Goal: Information Seeking & Learning: Learn about a topic

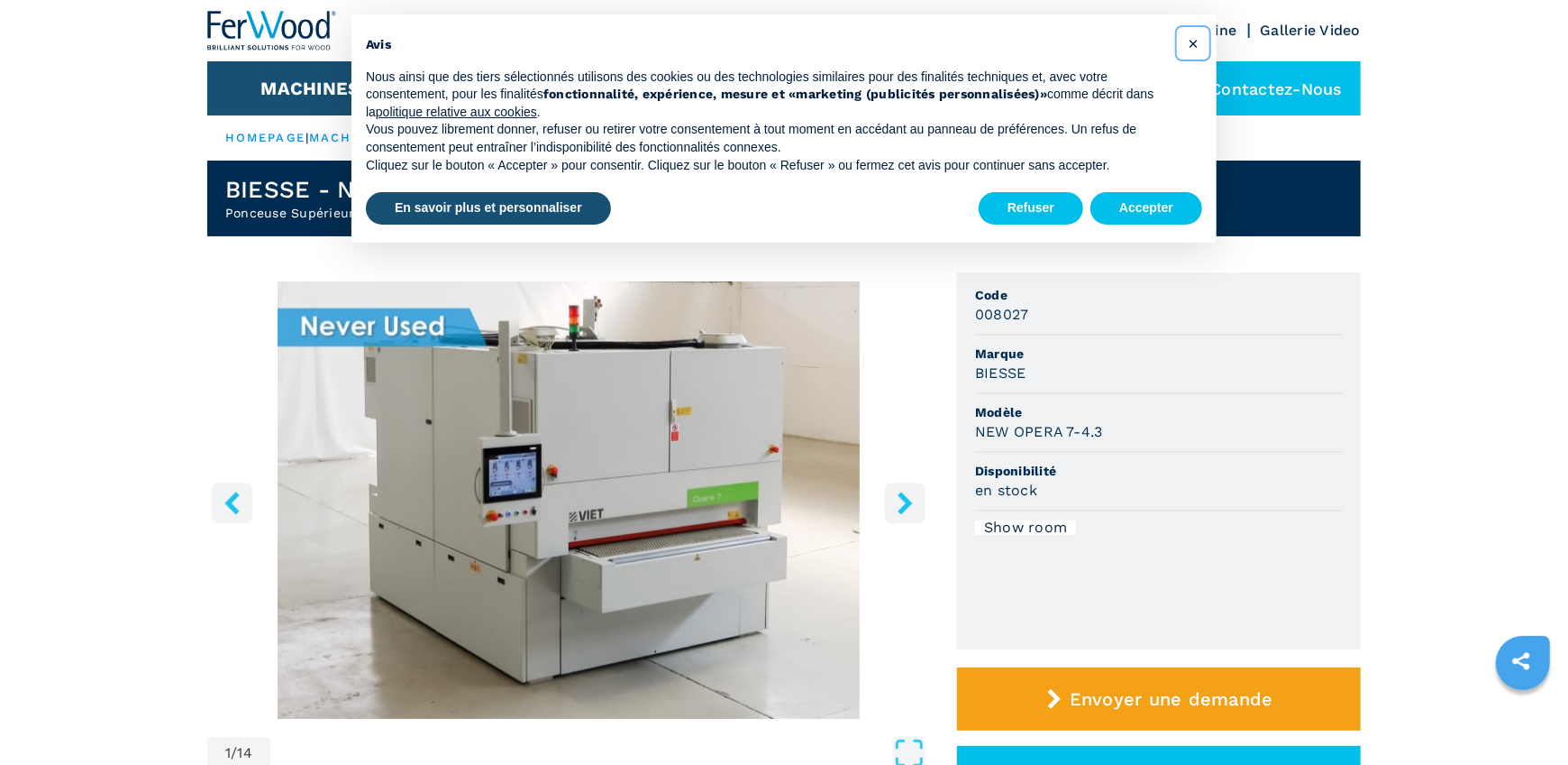
click at [1191, 48] on span "×" at bounding box center [1193, 43] width 11 height 21
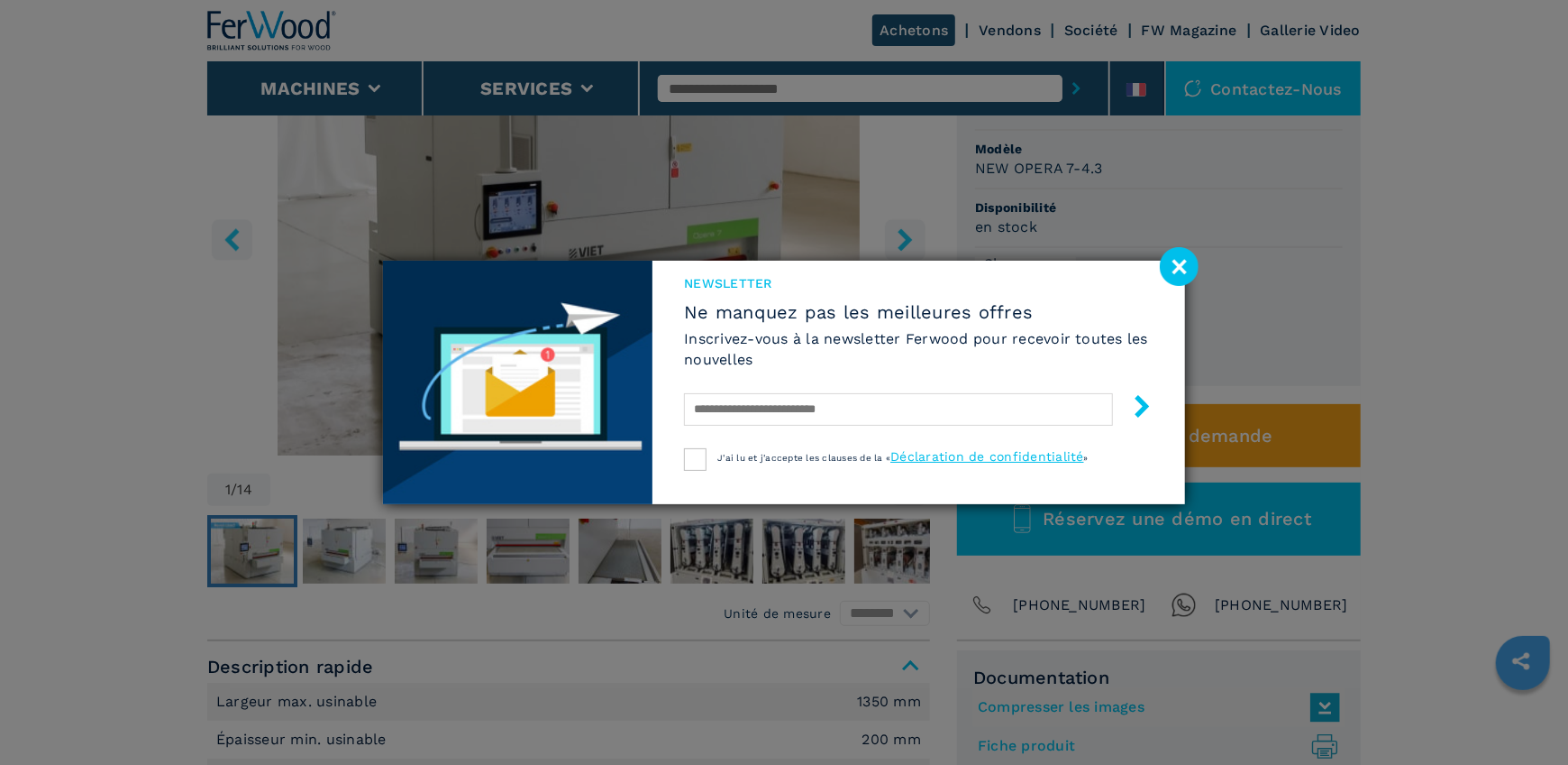
scroll to position [165, 0]
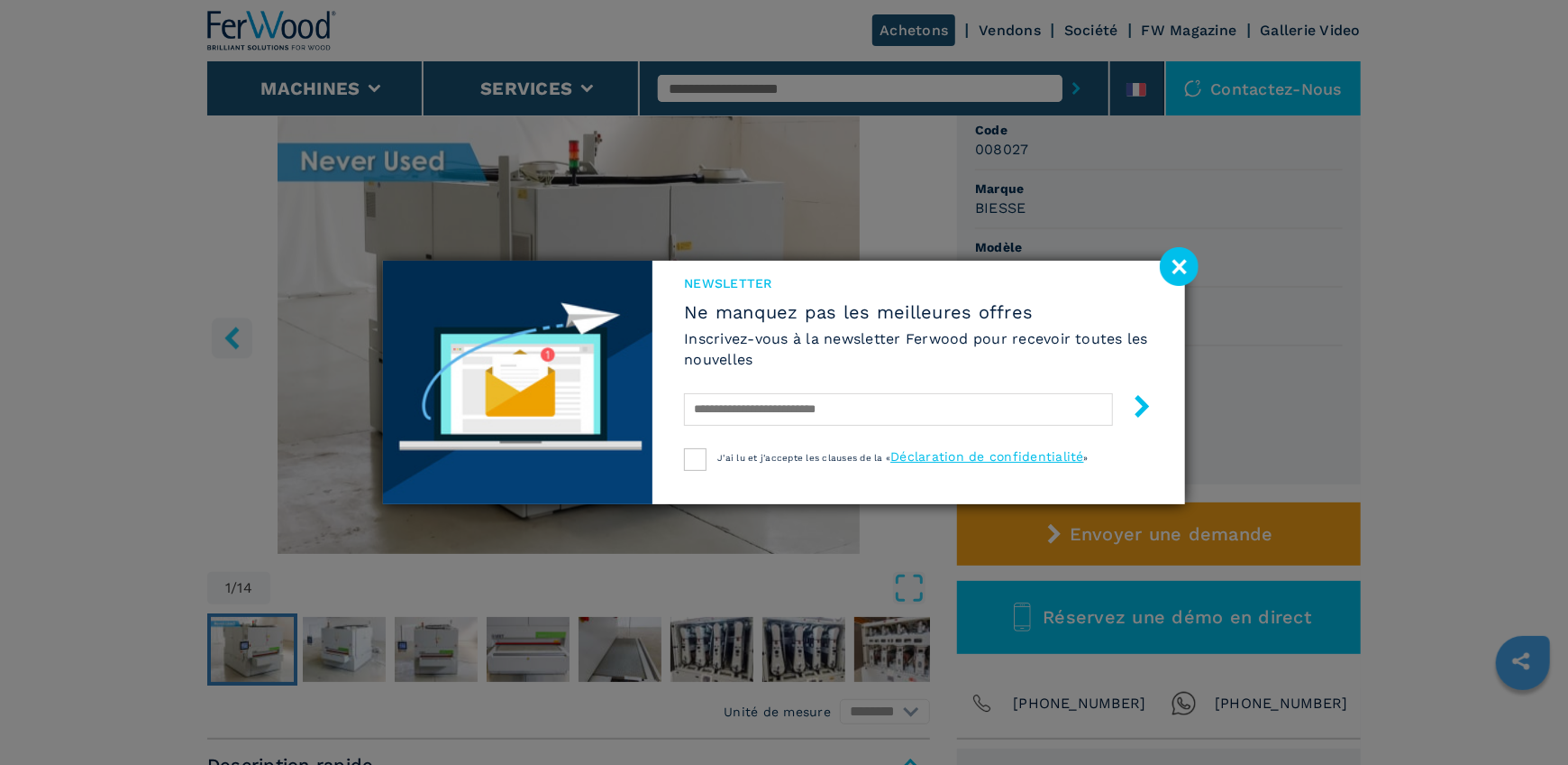
click at [1185, 273] on image at bounding box center [1179, 266] width 39 height 39
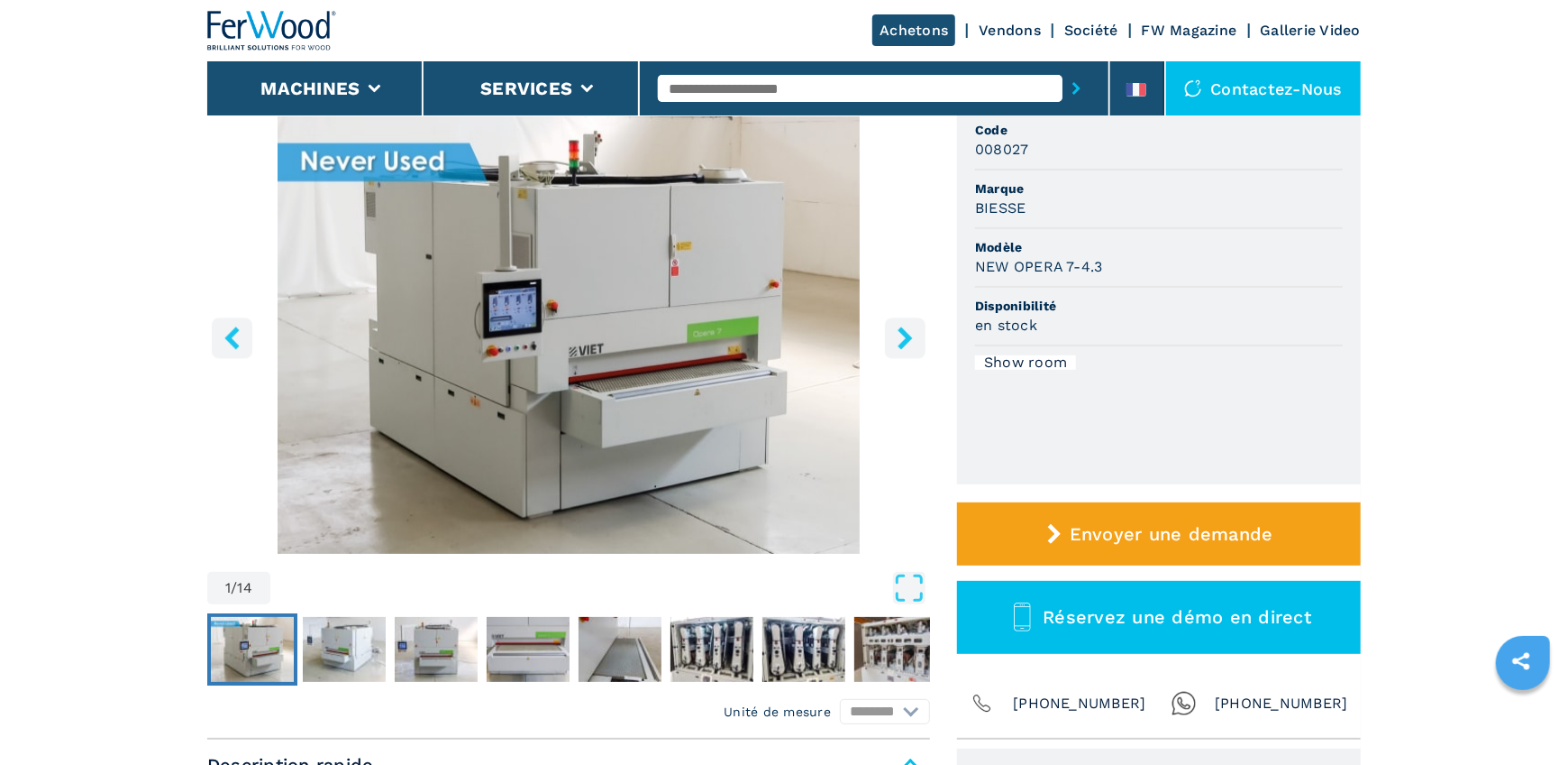
click at [908, 338] on icon "right-button" at bounding box center [905, 338] width 15 height 22
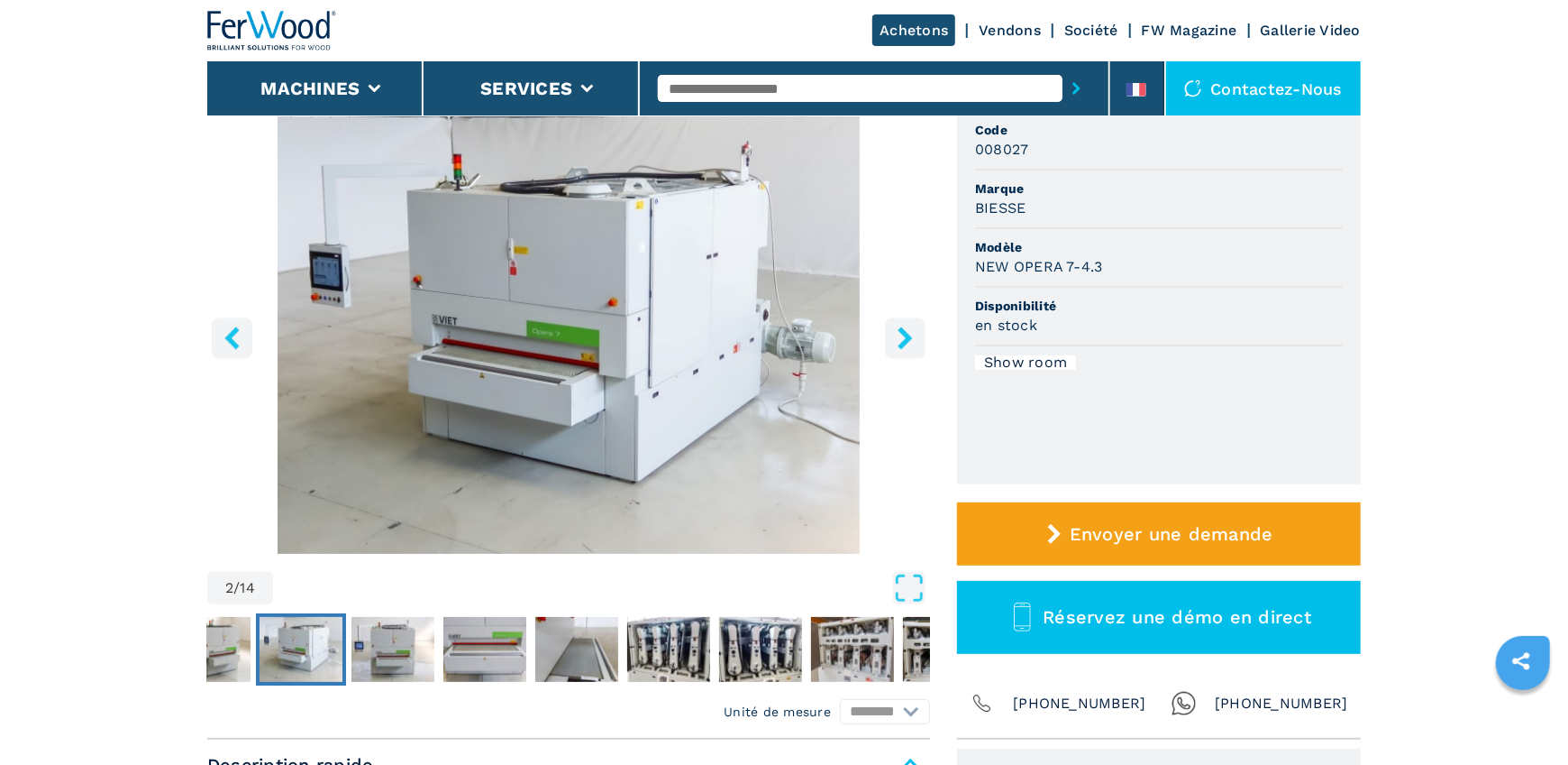
click at [908, 338] on icon "right-button" at bounding box center [905, 338] width 15 height 22
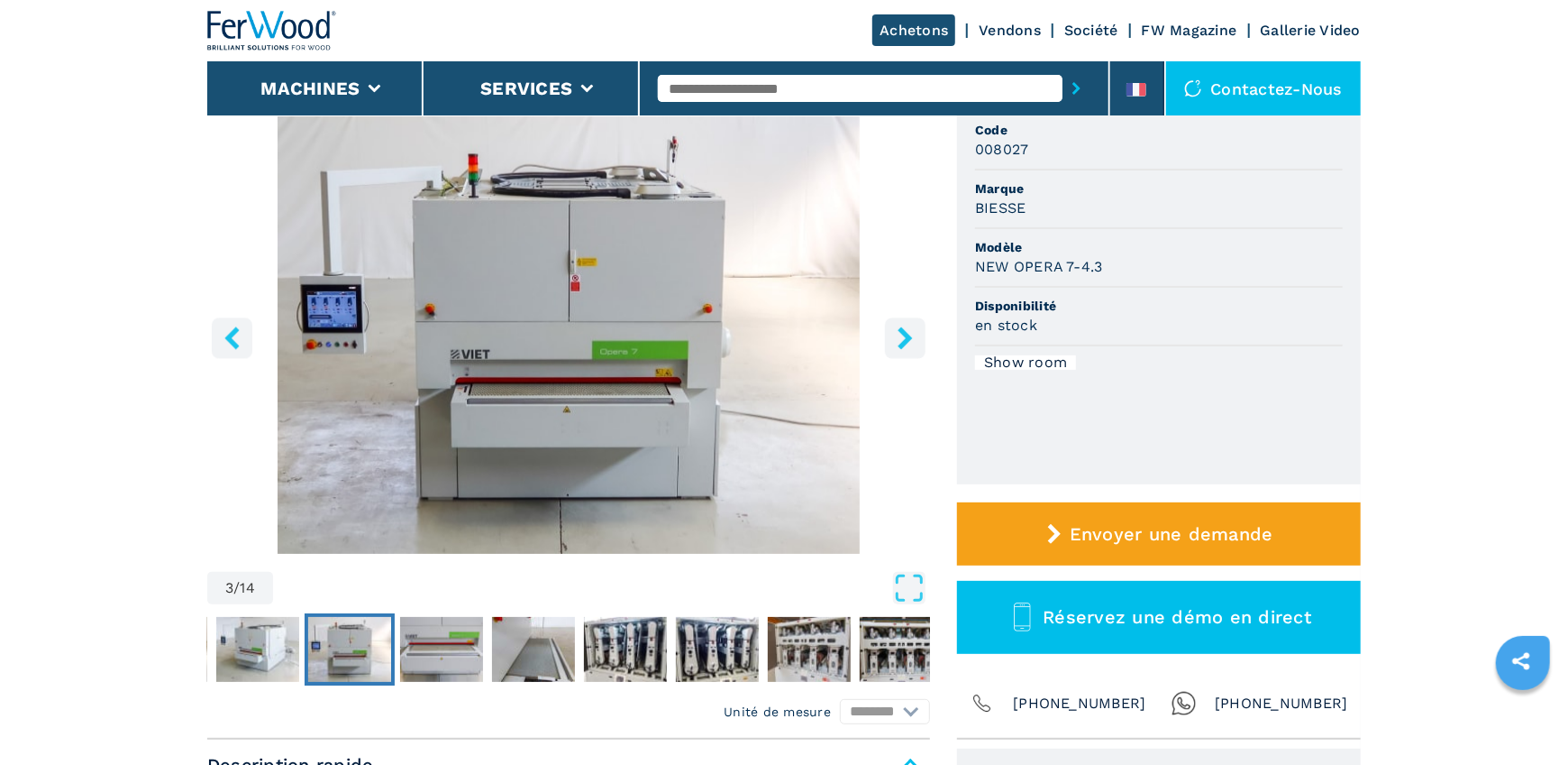
click at [908, 338] on icon "right-button" at bounding box center [905, 338] width 15 height 22
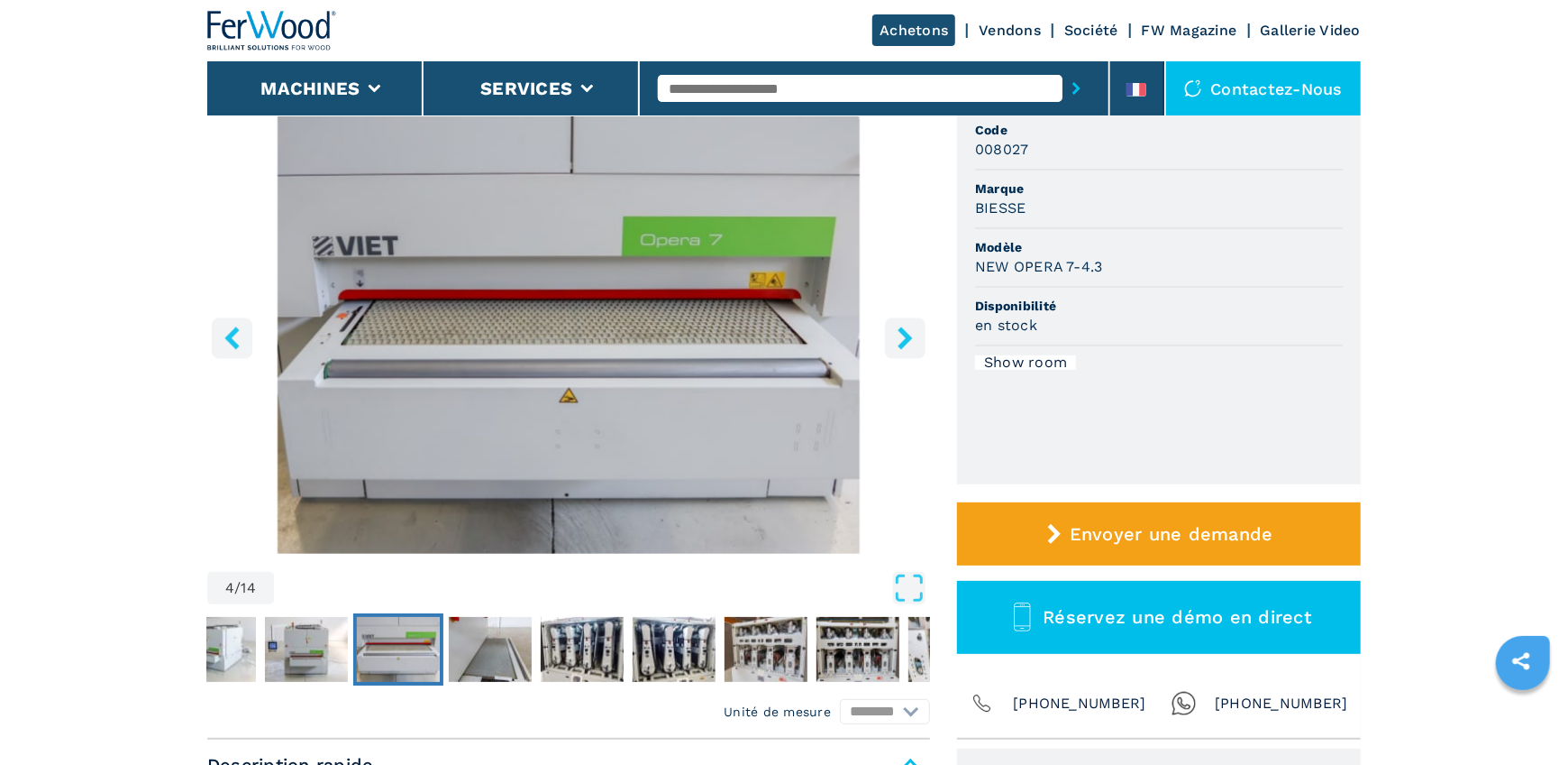
click at [906, 338] on icon "right-button" at bounding box center [905, 338] width 15 height 22
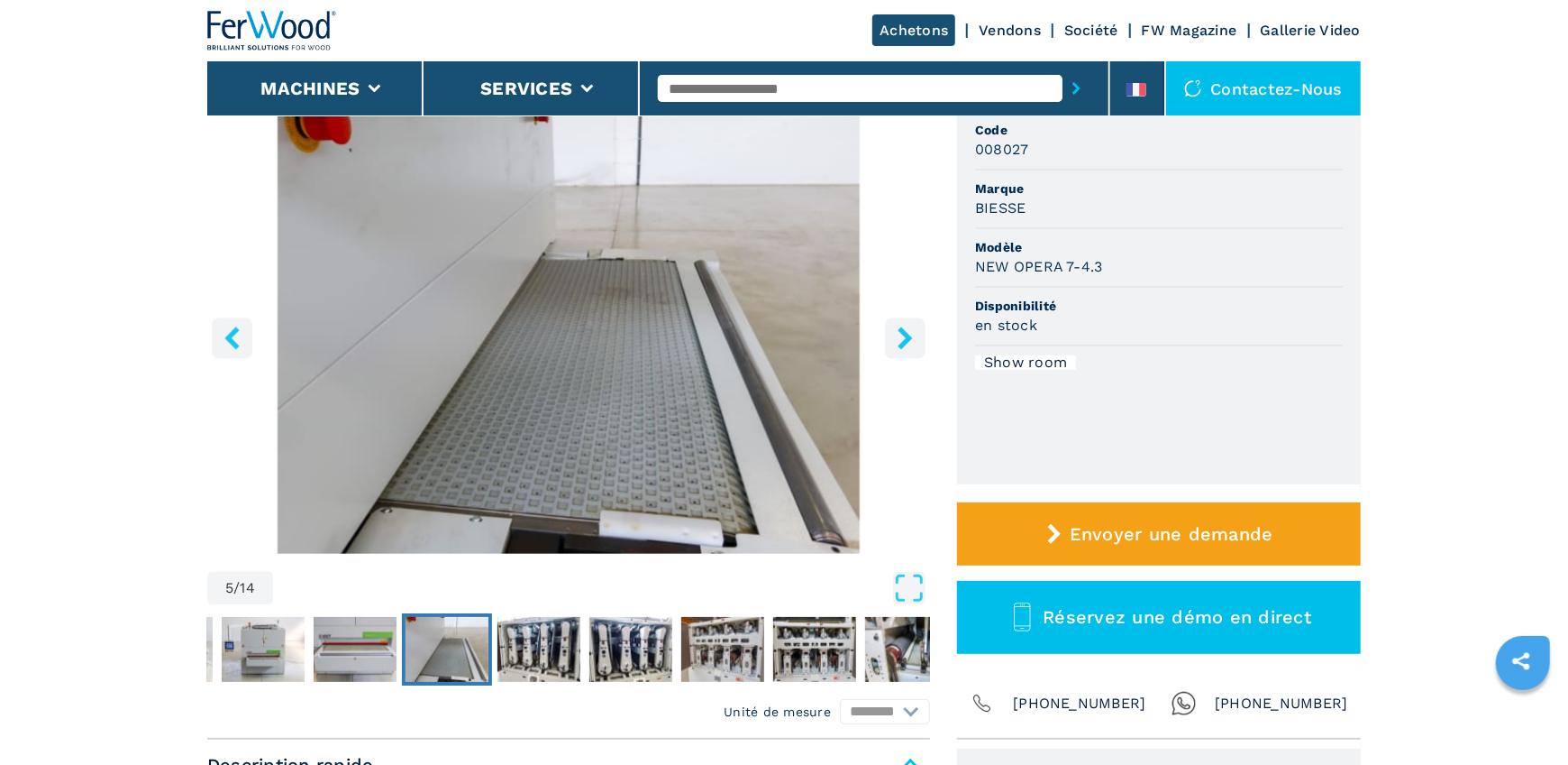
click at [906, 338] on icon "right-button" at bounding box center [905, 338] width 15 height 22
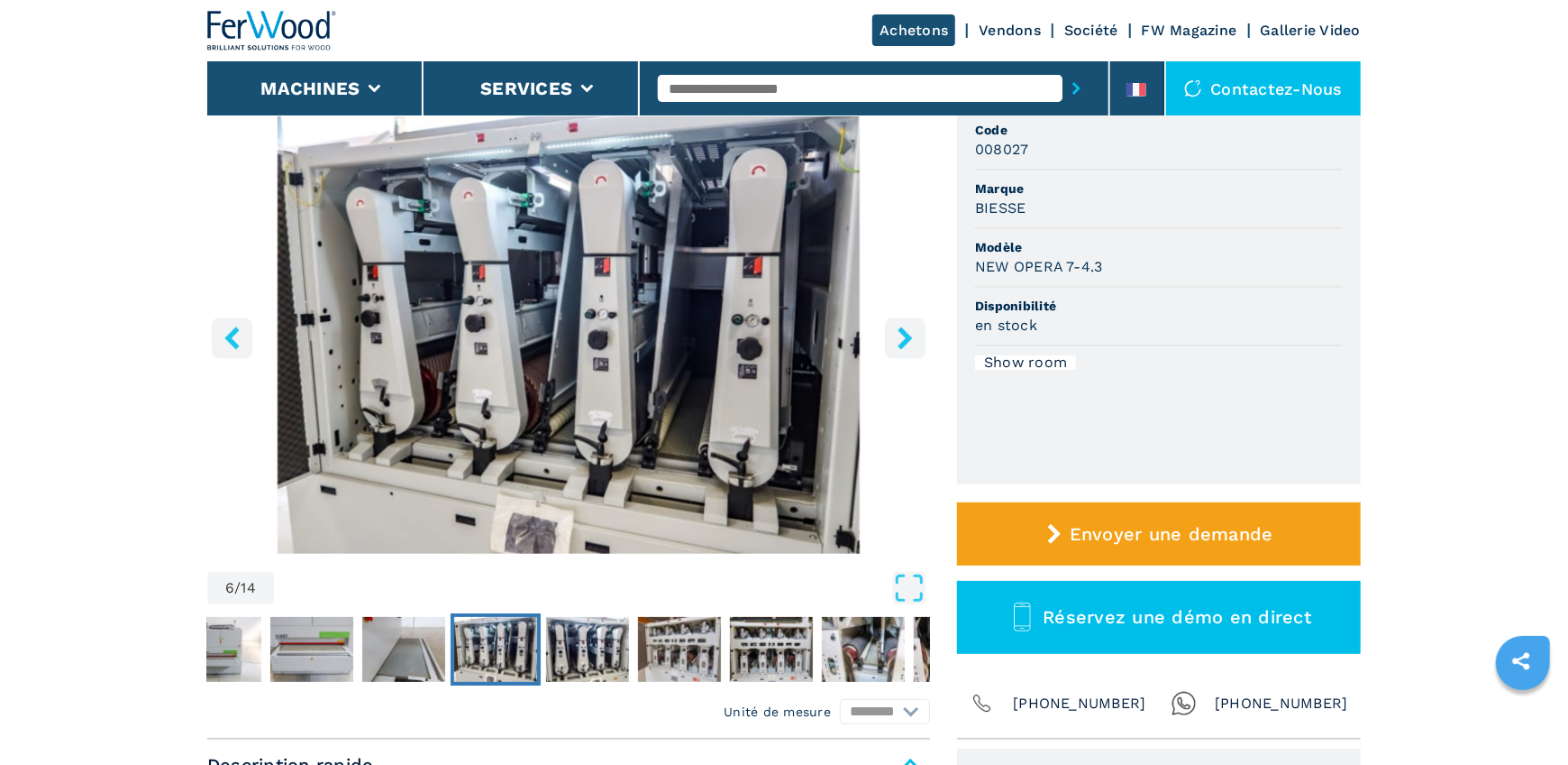
click at [906, 338] on icon "right-button" at bounding box center [905, 338] width 15 height 22
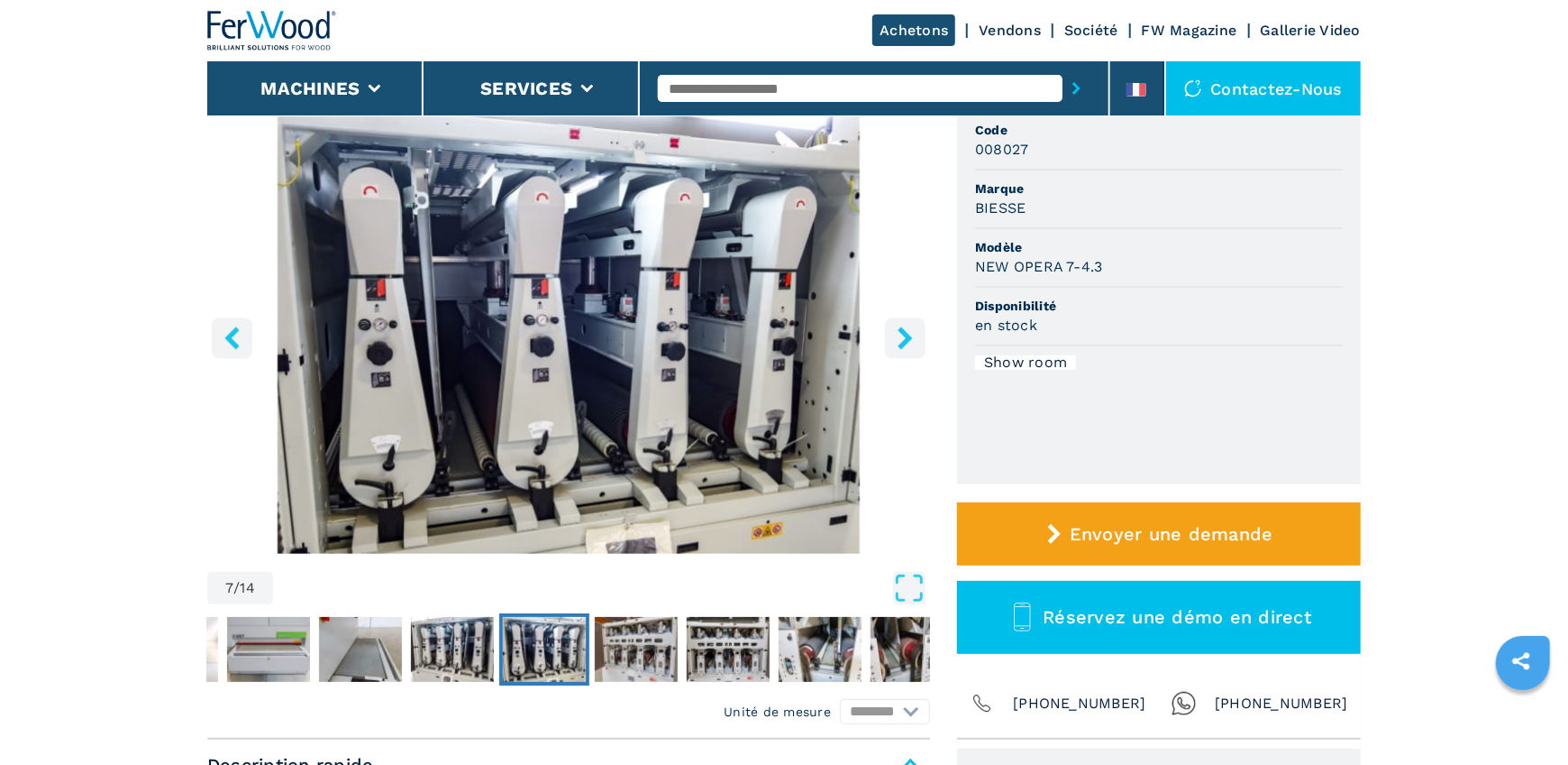
click at [906, 338] on icon "right-button" at bounding box center [905, 338] width 15 height 22
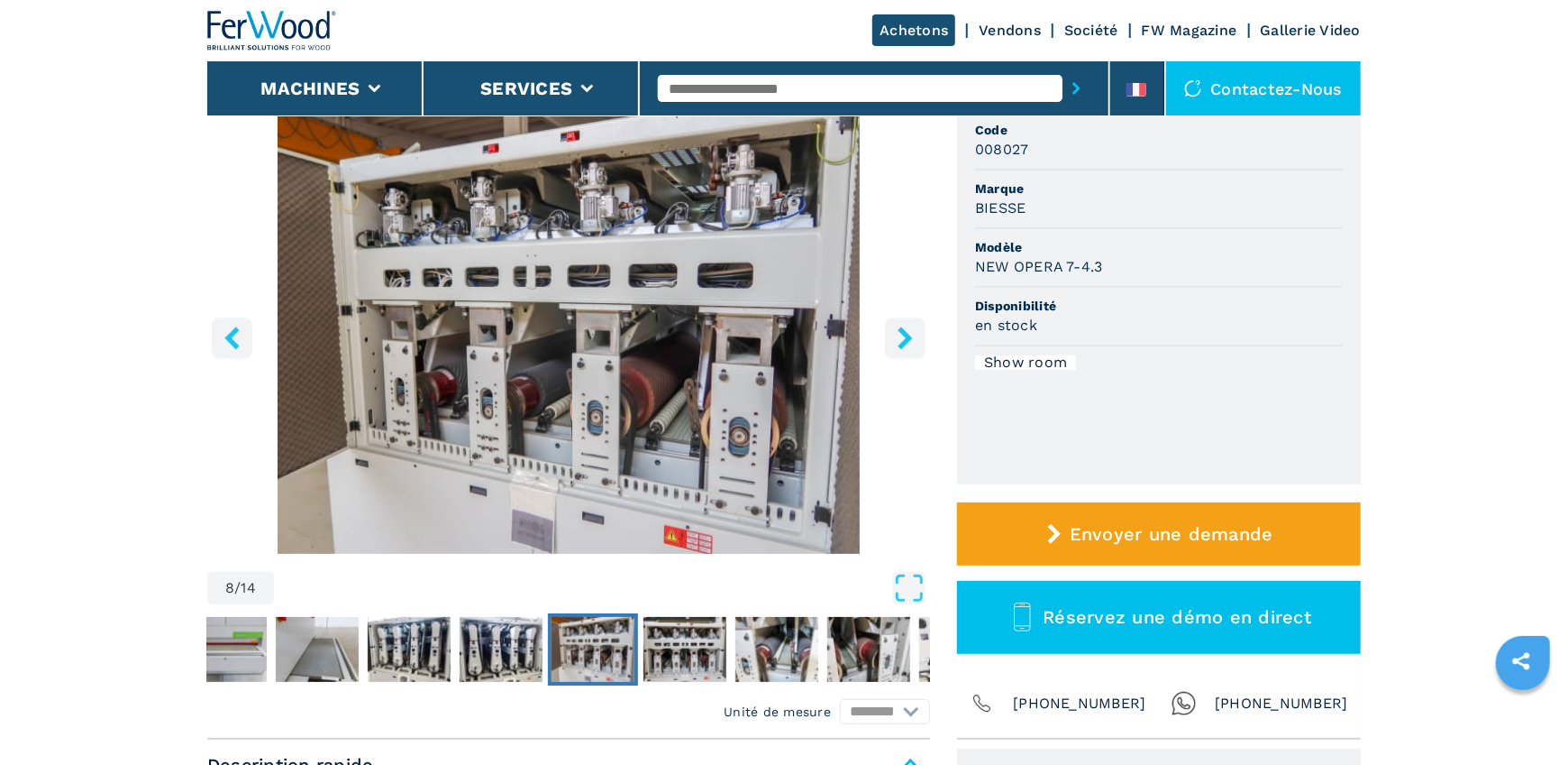
click at [906, 338] on icon "right-button" at bounding box center [905, 338] width 15 height 22
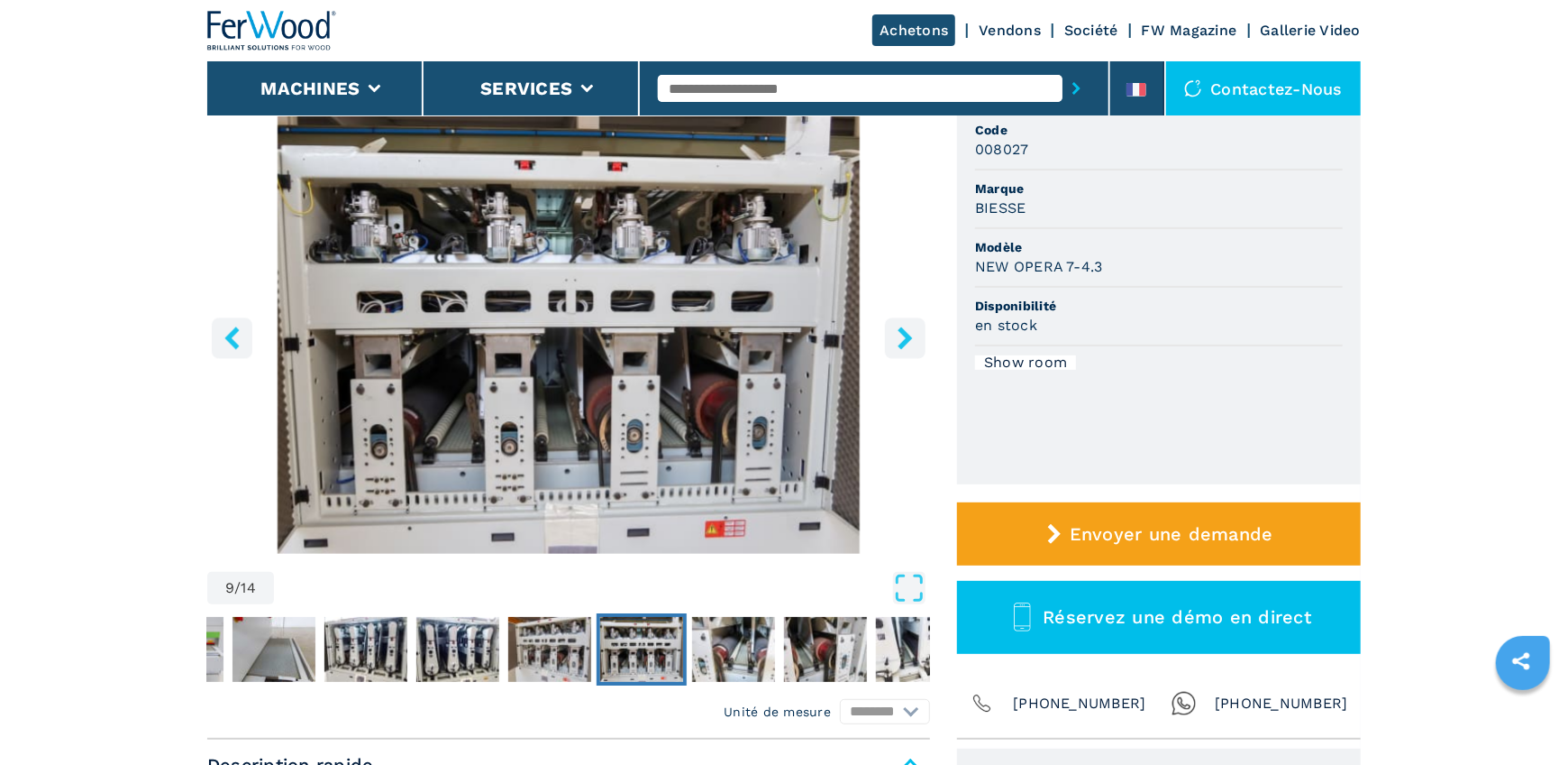
click at [906, 338] on icon "right-button" at bounding box center [905, 338] width 15 height 22
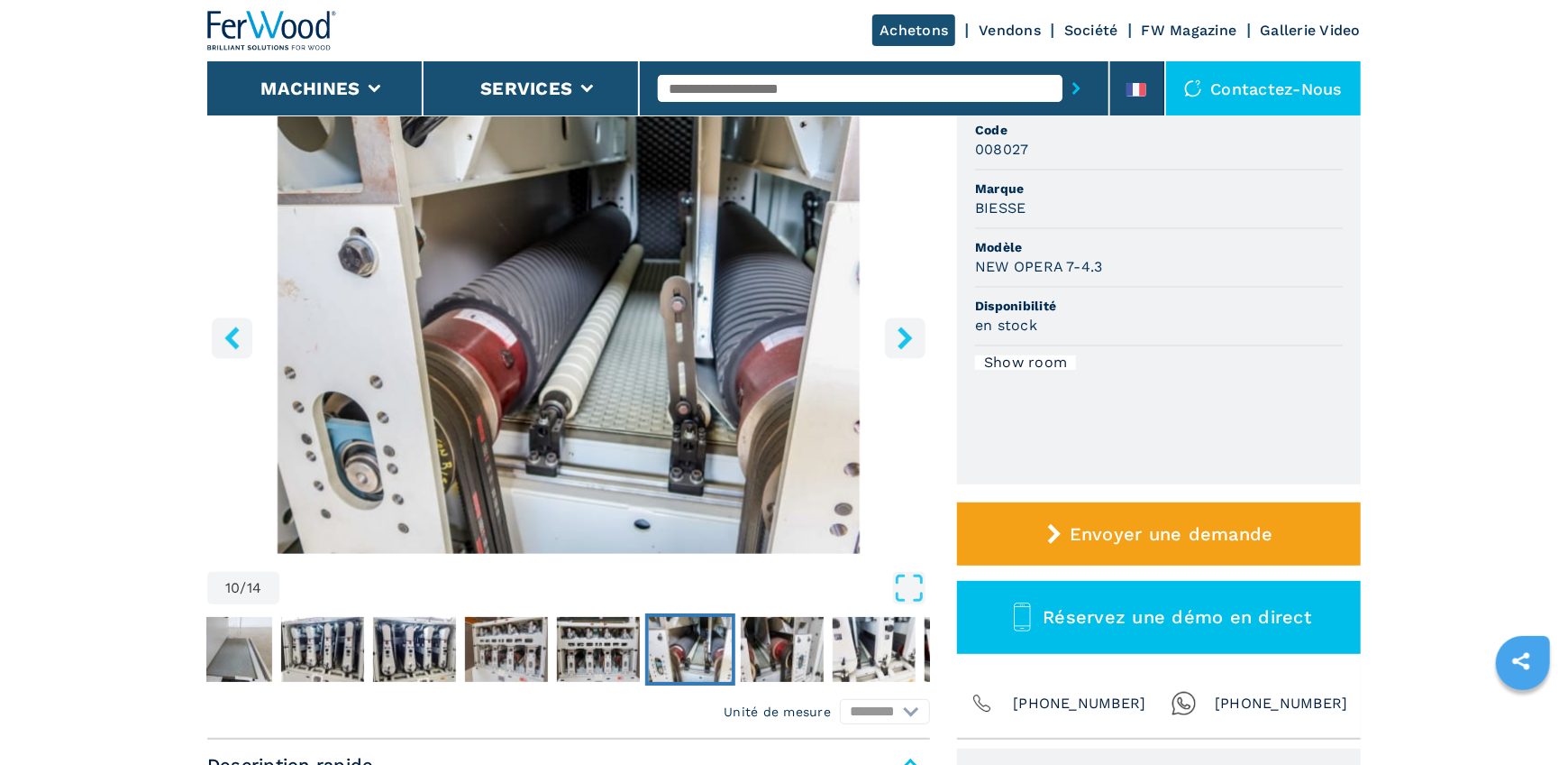
click at [906, 338] on icon "right-button" at bounding box center [905, 338] width 15 height 22
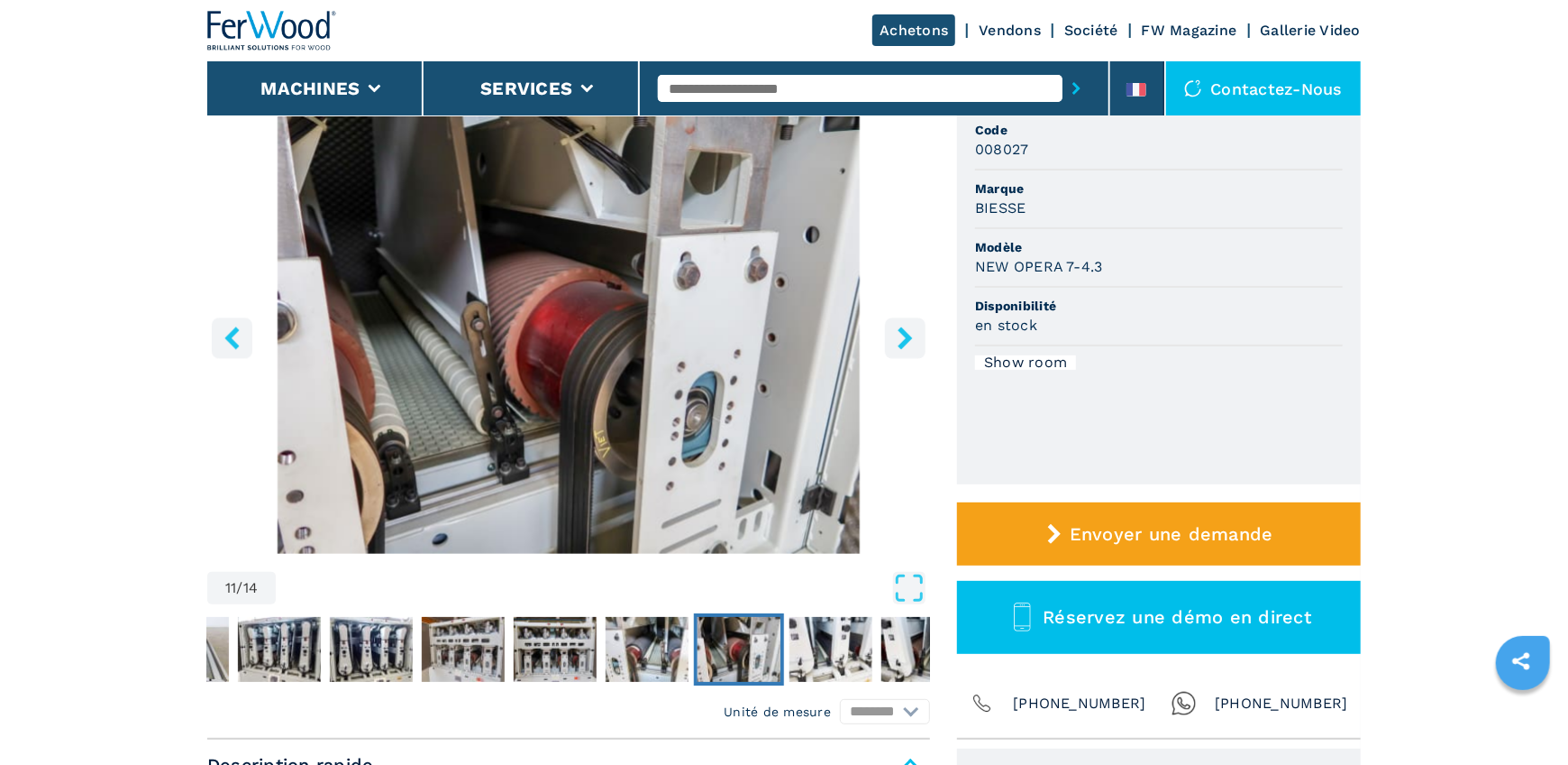
click at [906, 338] on icon "right-button" at bounding box center [905, 338] width 15 height 22
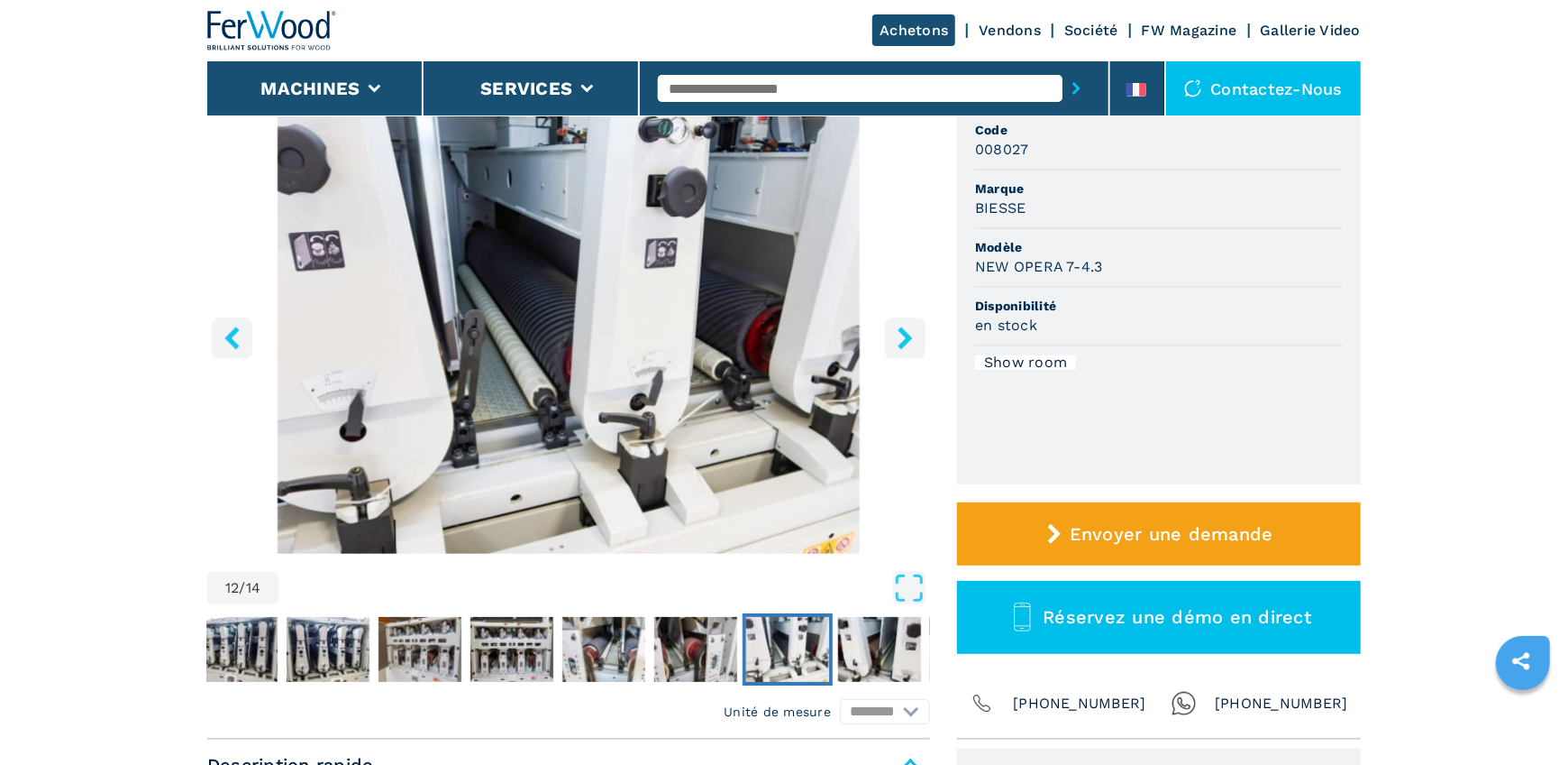
click at [906, 338] on icon "right-button" at bounding box center [905, 338] width 15 height 22
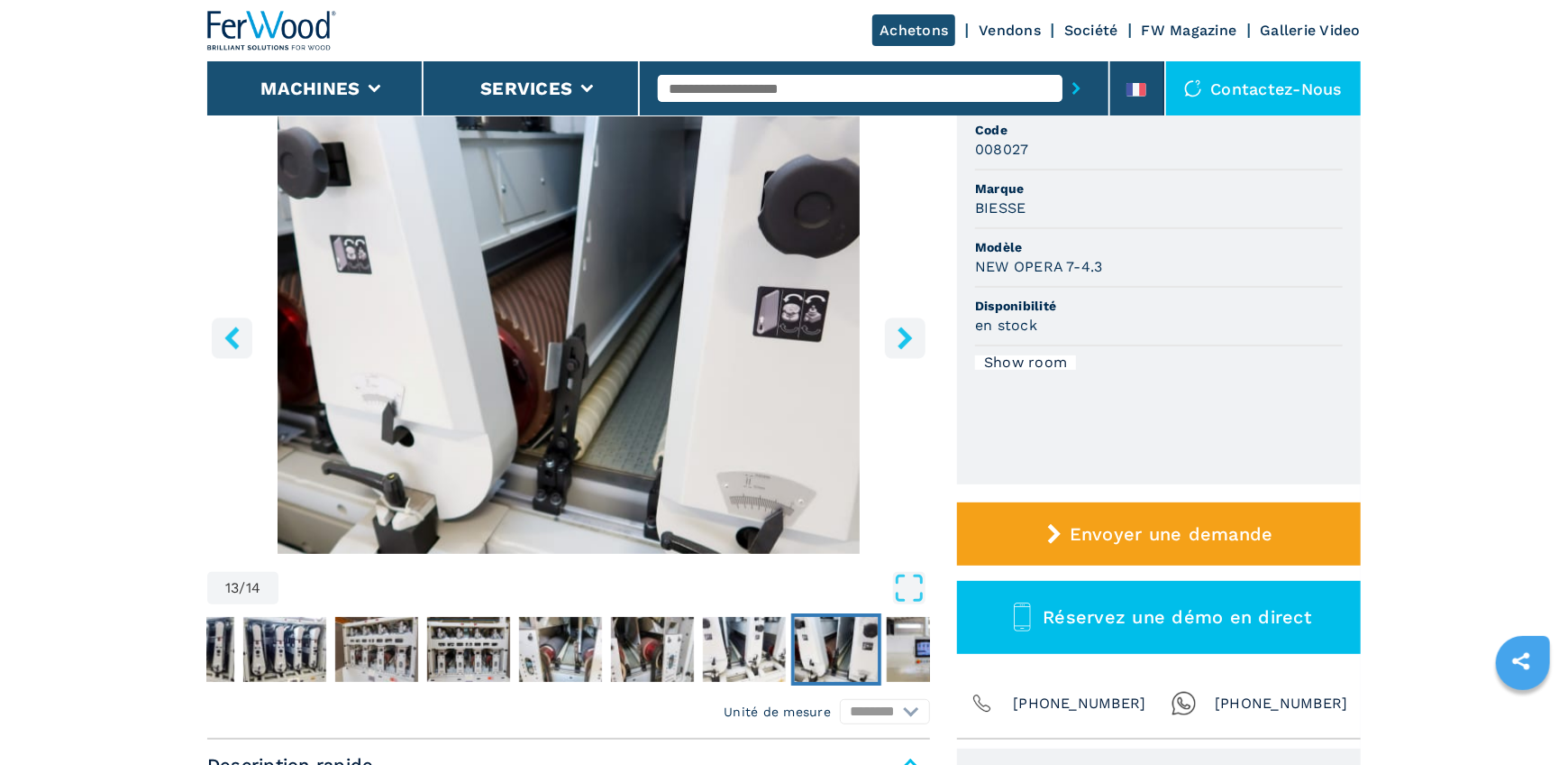
click at [906, 338] on icon "right-button" at bounding box center [905, 338] width 15 height 22
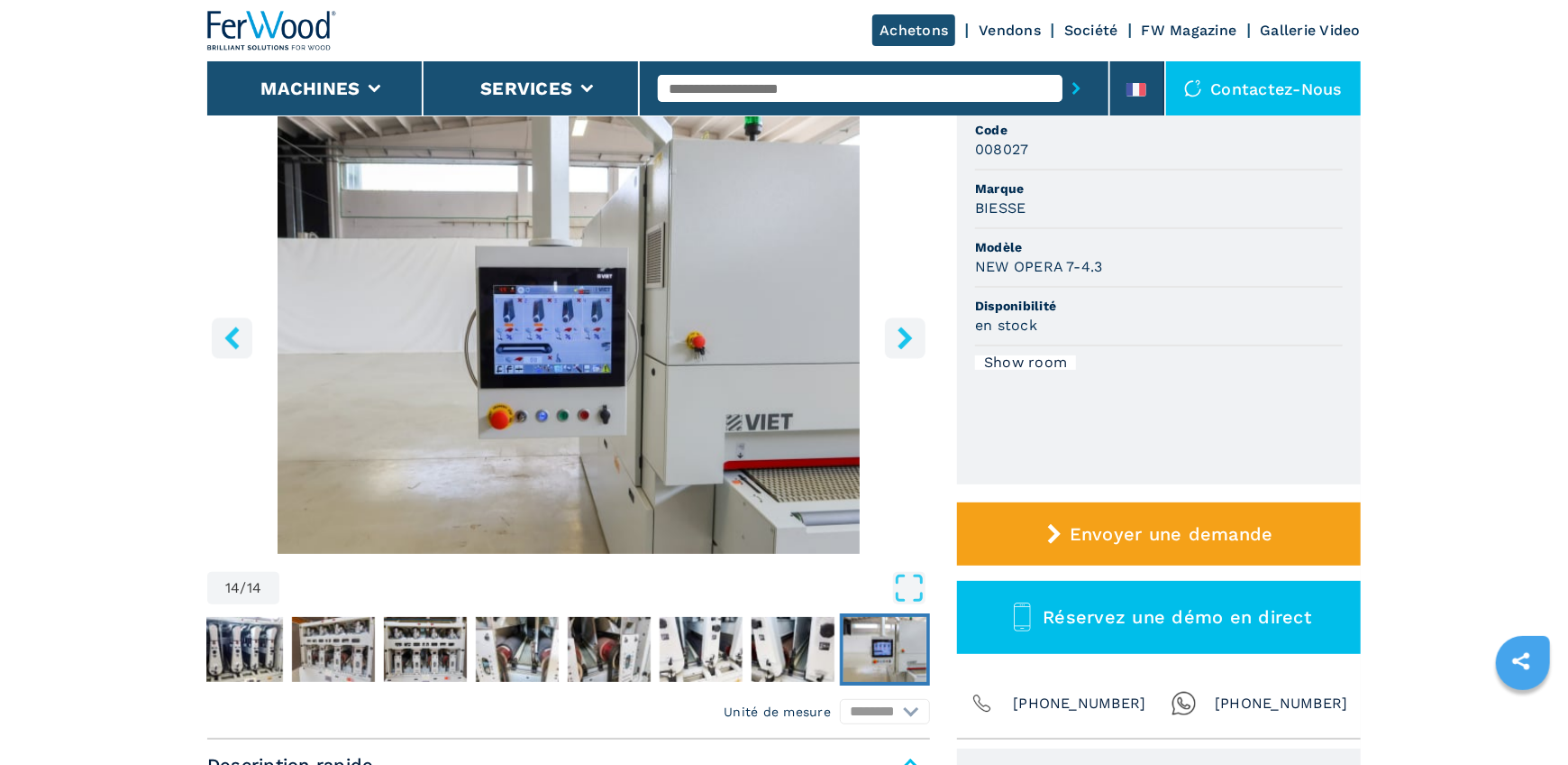
click at [906, 338] on icon "right-button" at bounding box center [905, 338] width 15 height 22
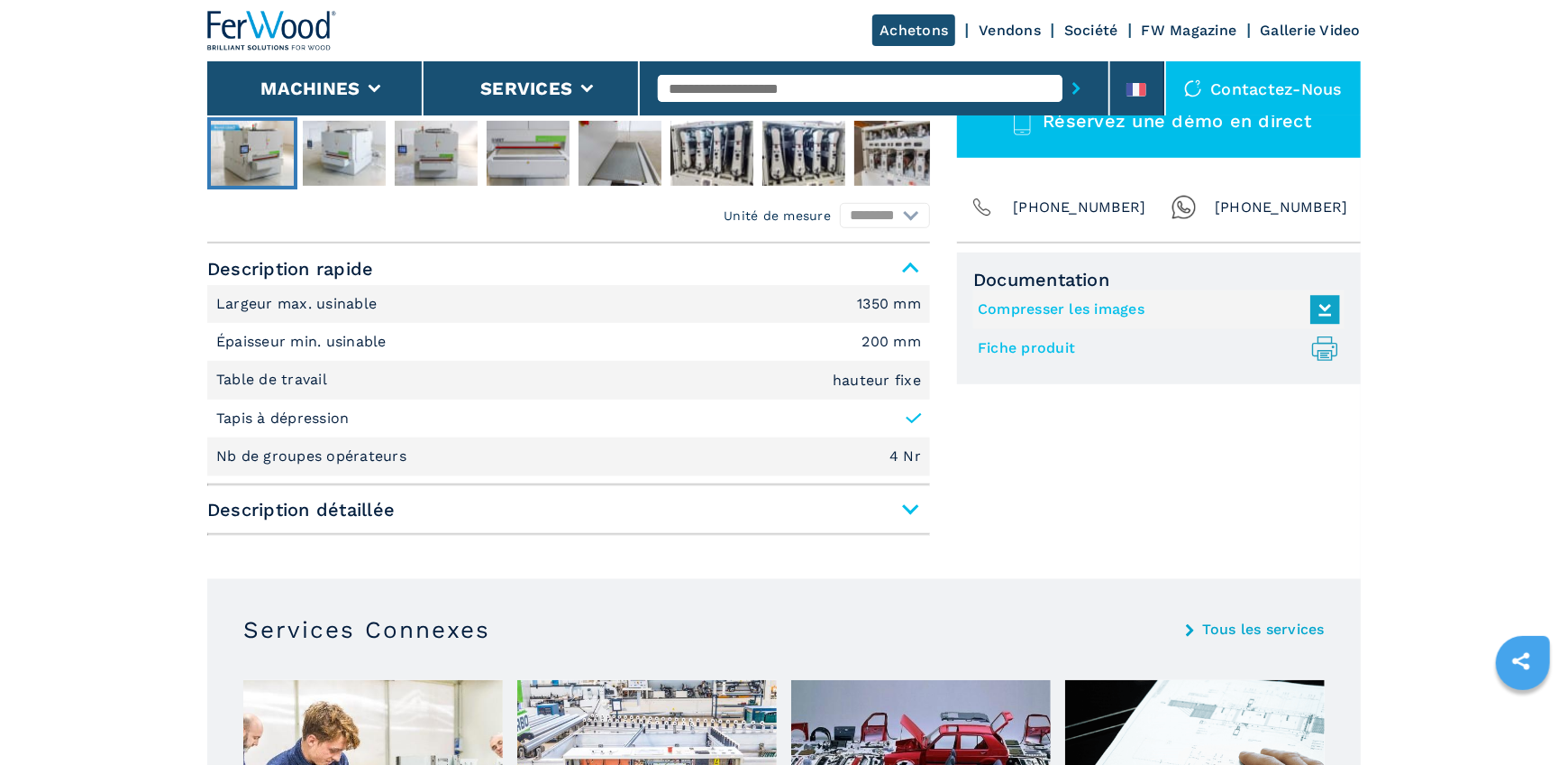
scroll to position [744, 0]
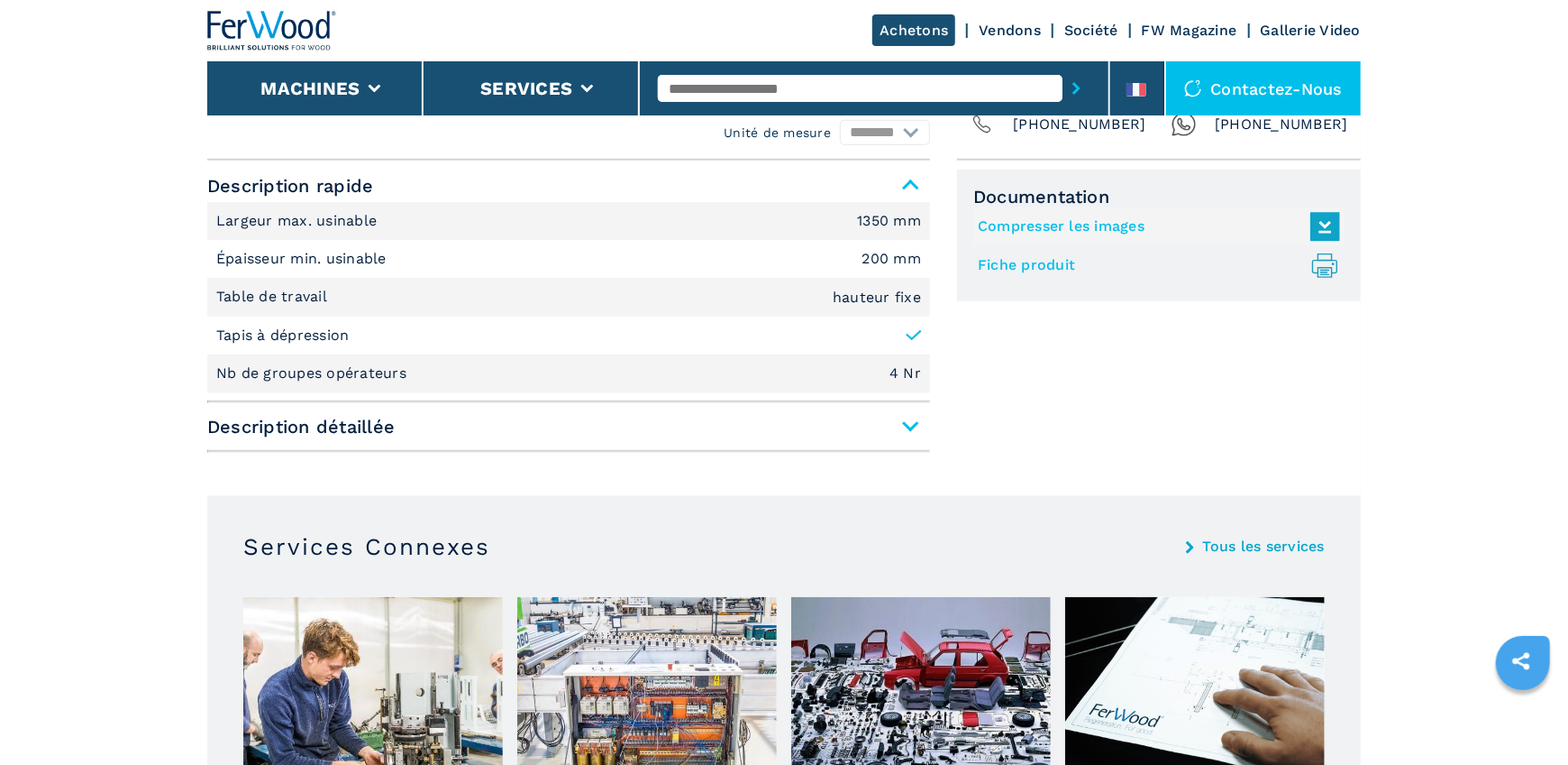
click at [909, 421] on span "Description détaillée" at bounding box center [568, 426] width 723 height 32
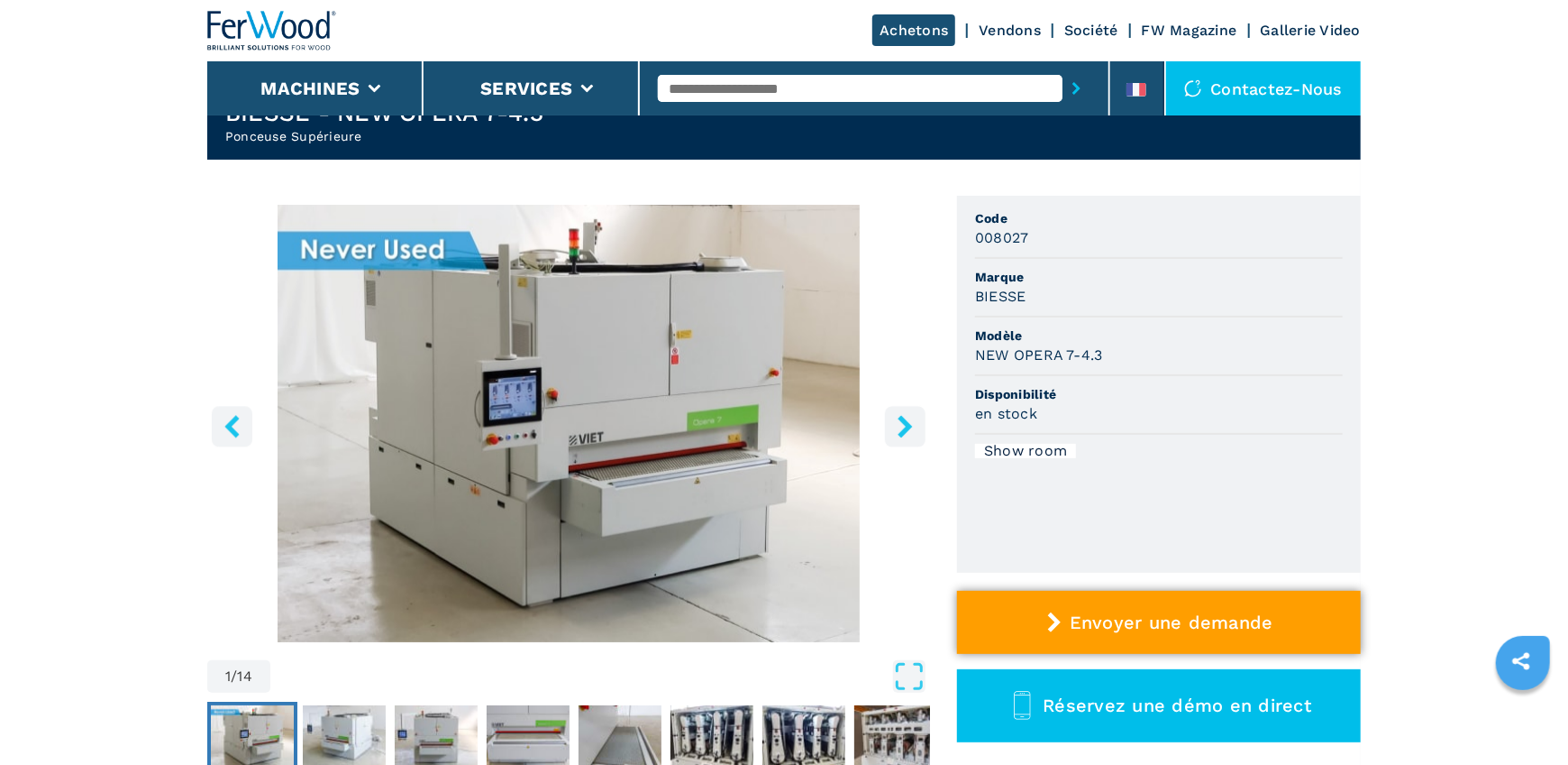
scroll to position [0, 0]
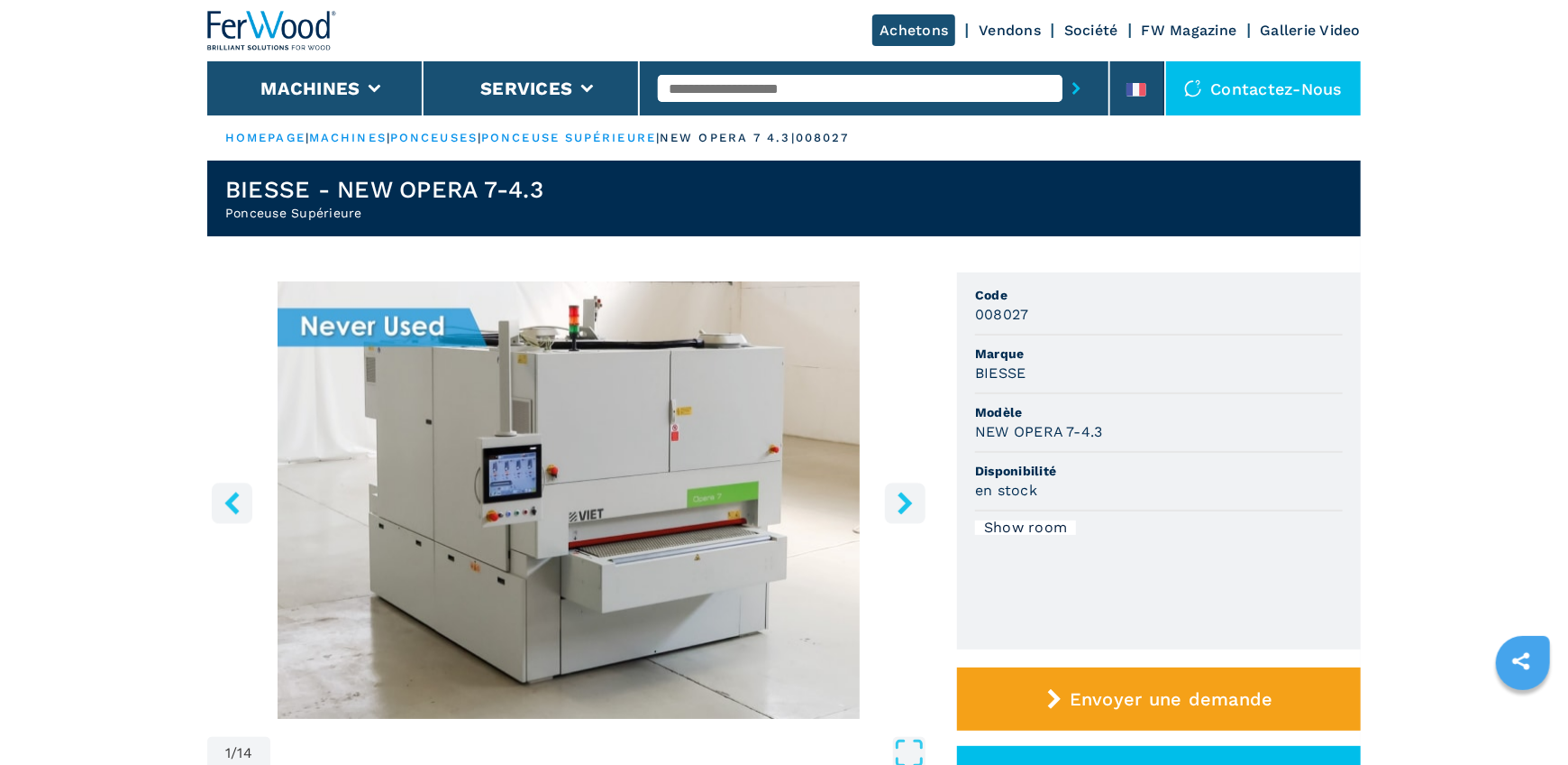
click at [913, 503] on icon "right-button" at bounding box center [906, 502] width 22 height 22
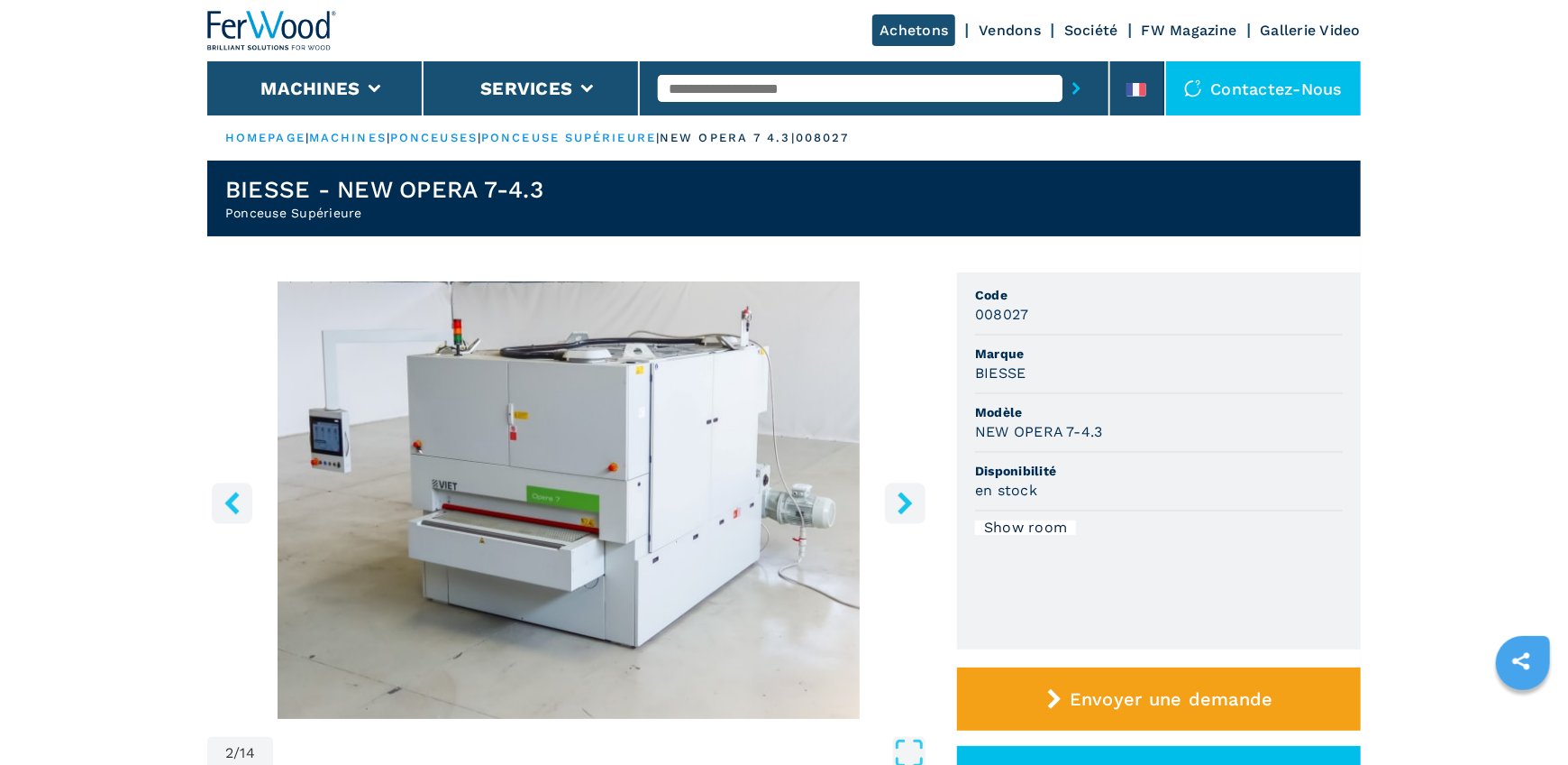
click at [913, 503] on icon "right-button" at bounding box center [906, 502] width 22 height 22
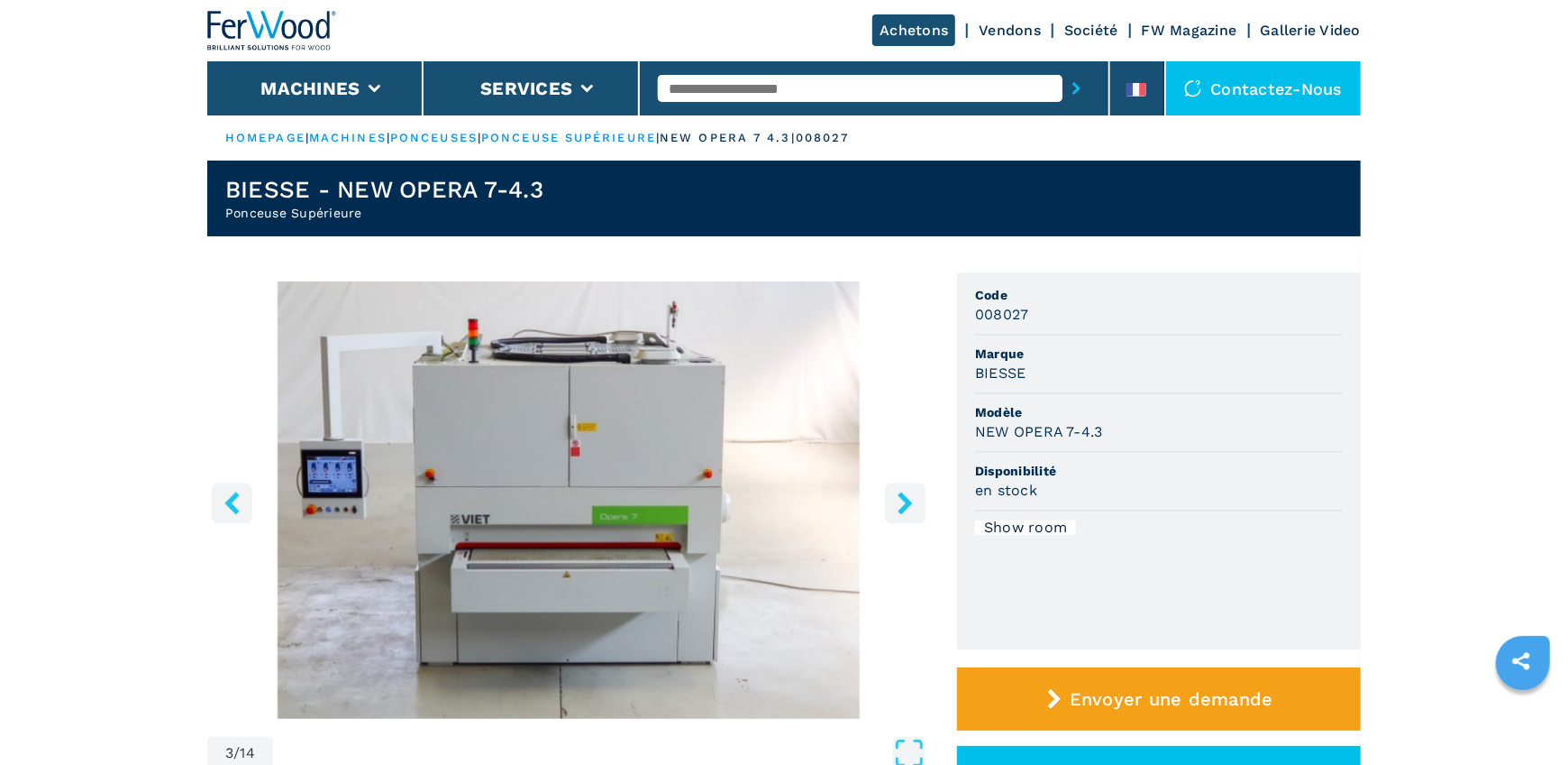
click at [894, 503] on icon "right-button" at bounding box center [906, 502] width 22 height 22
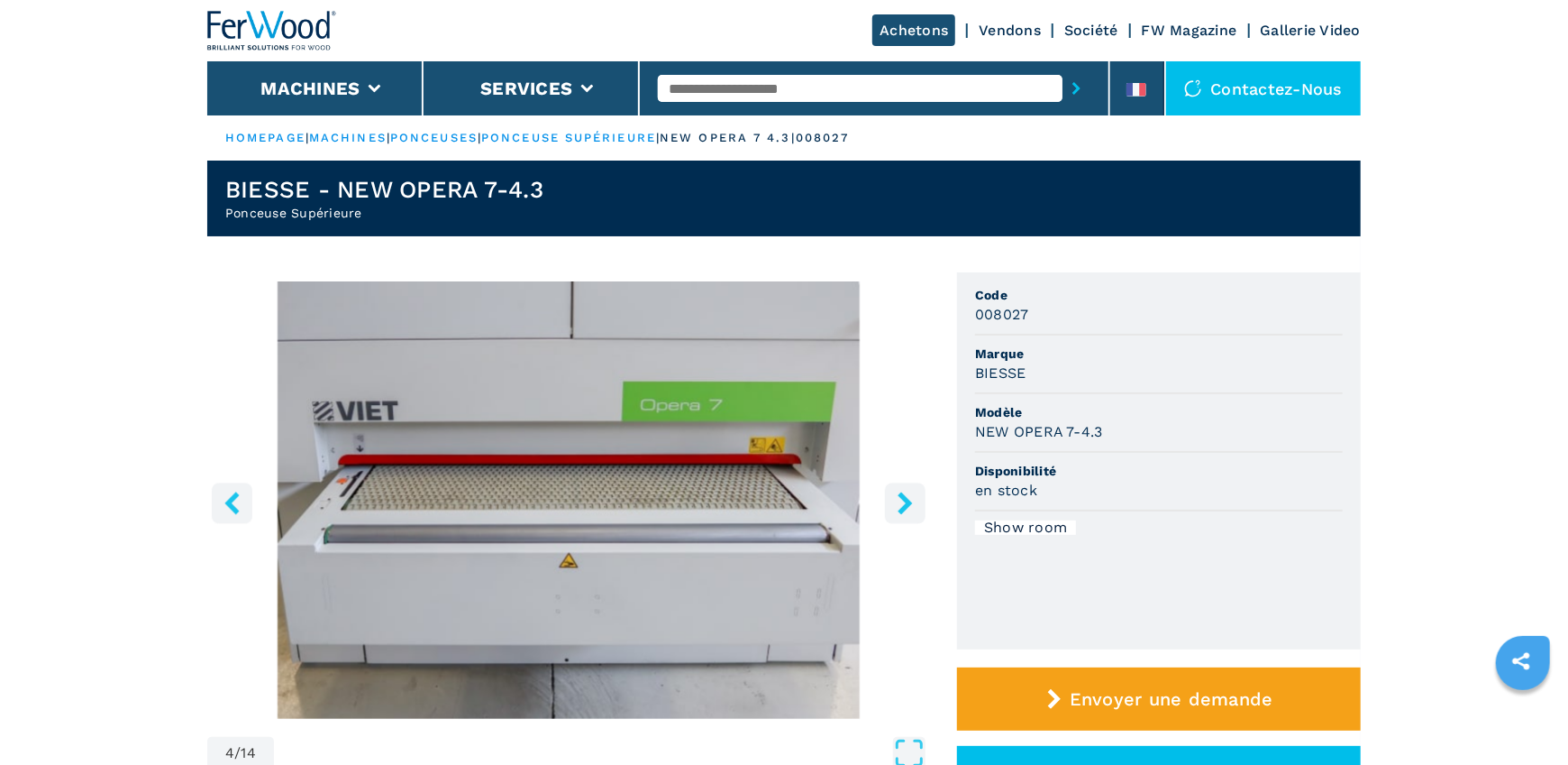
click at [894, 503] on icon "right-button" at bounding box center [906, 502] width 22 height 22
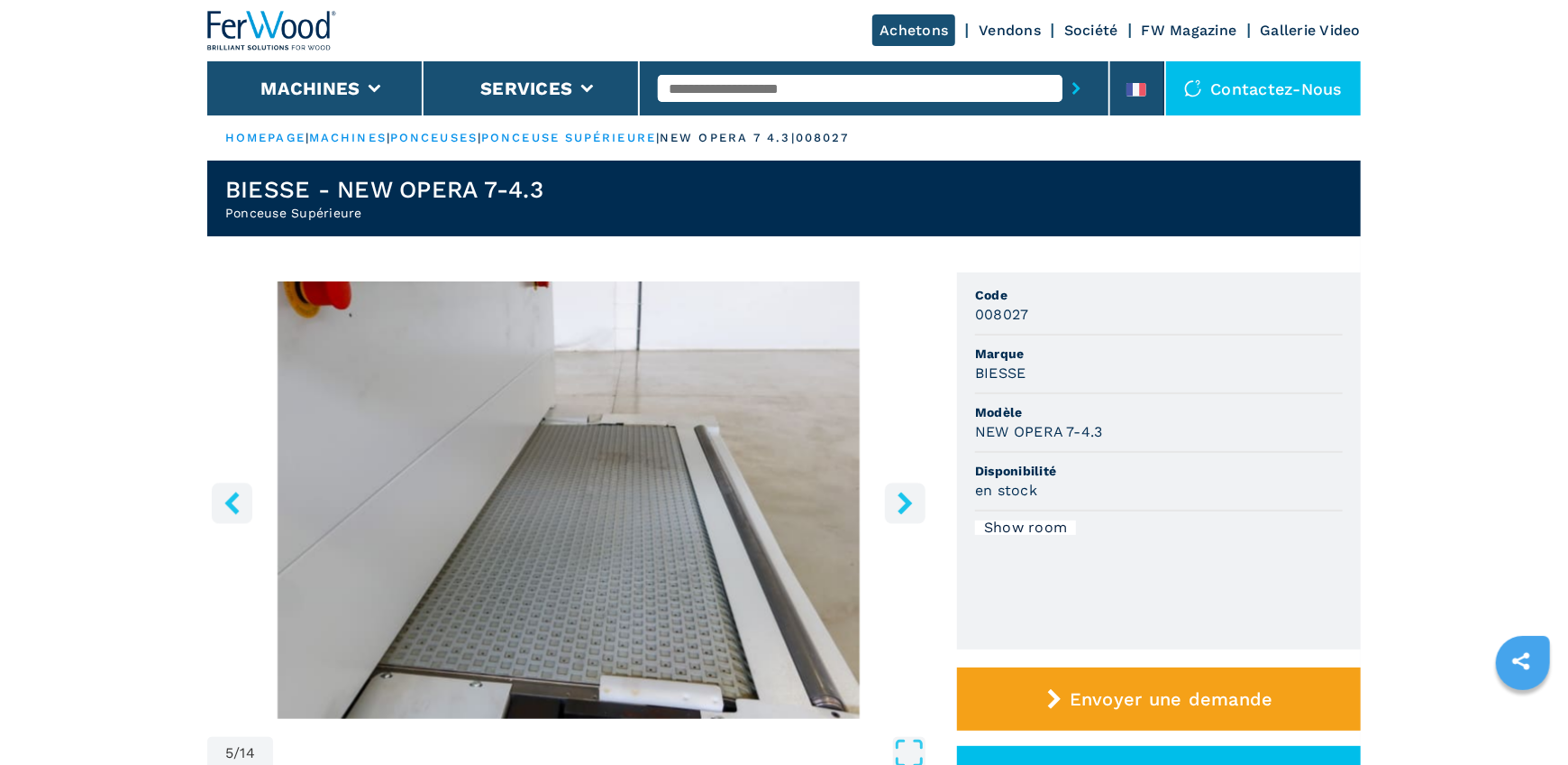
click at [894, 503] on icon "right-button" at bounding box center [906, 502] width 22 height 22
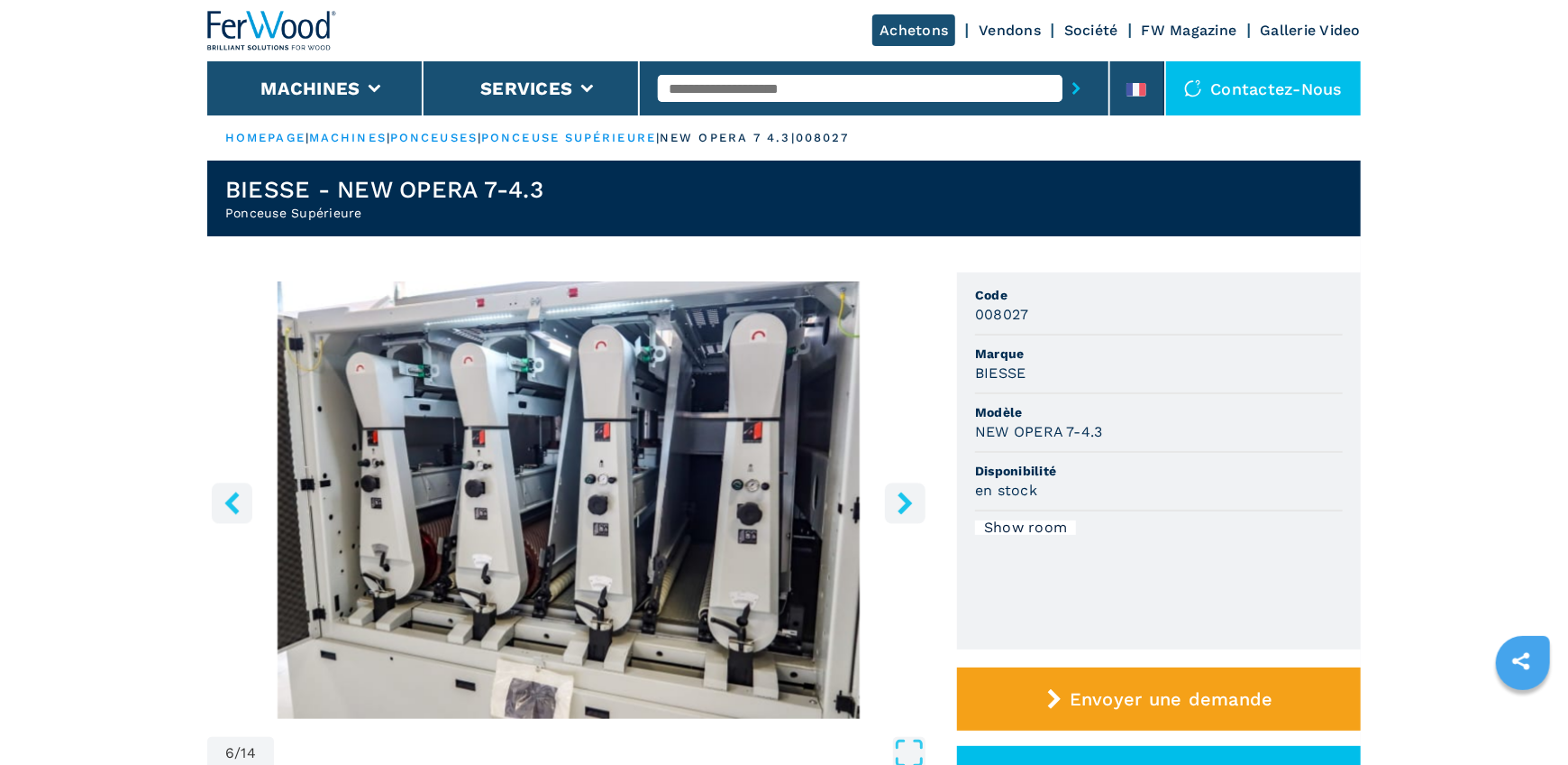
click at [894, 503] on icon "right-button" at bounding box center [906, 502] width 22 height 22
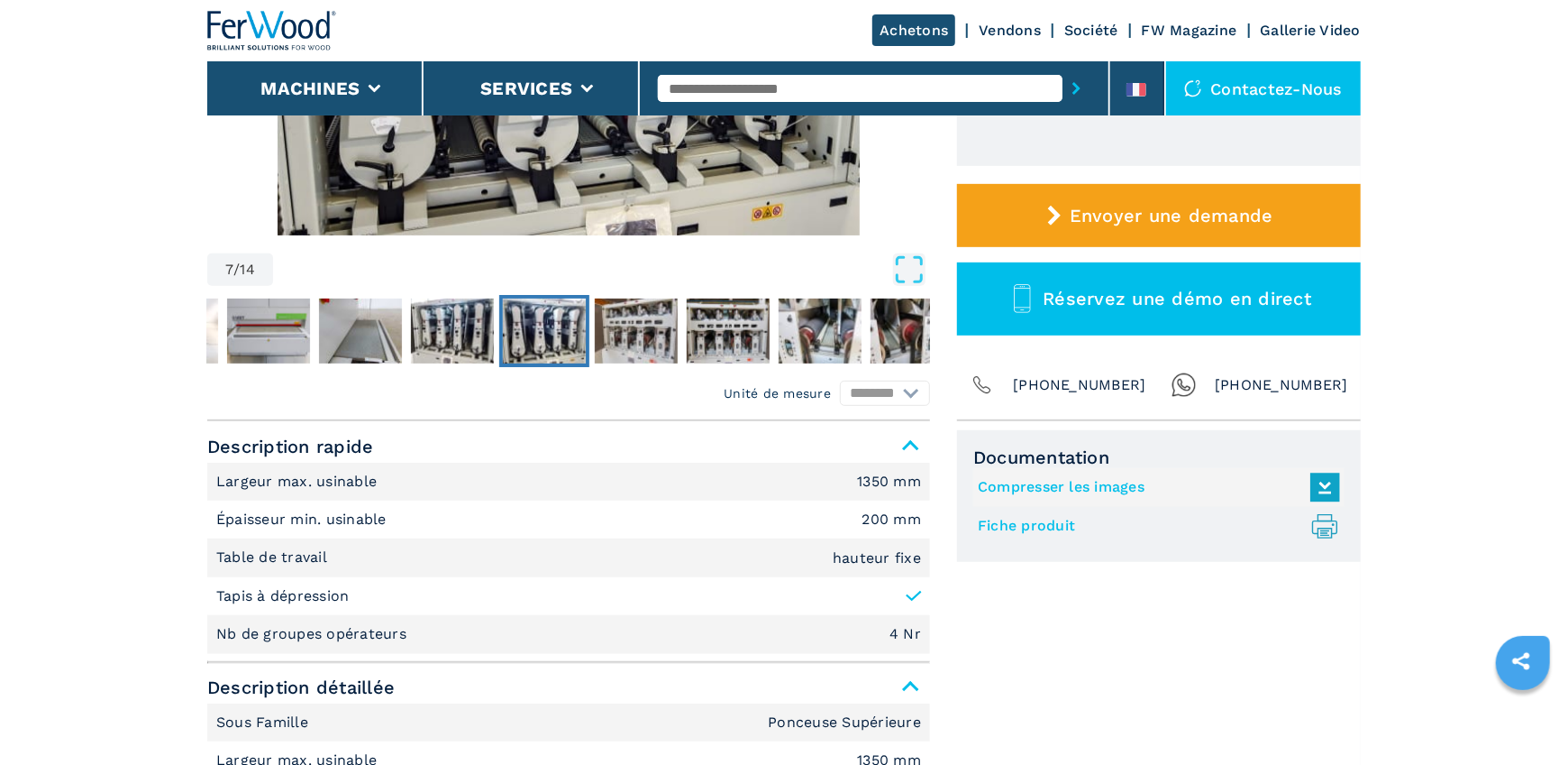
scroll to position [496, 0]
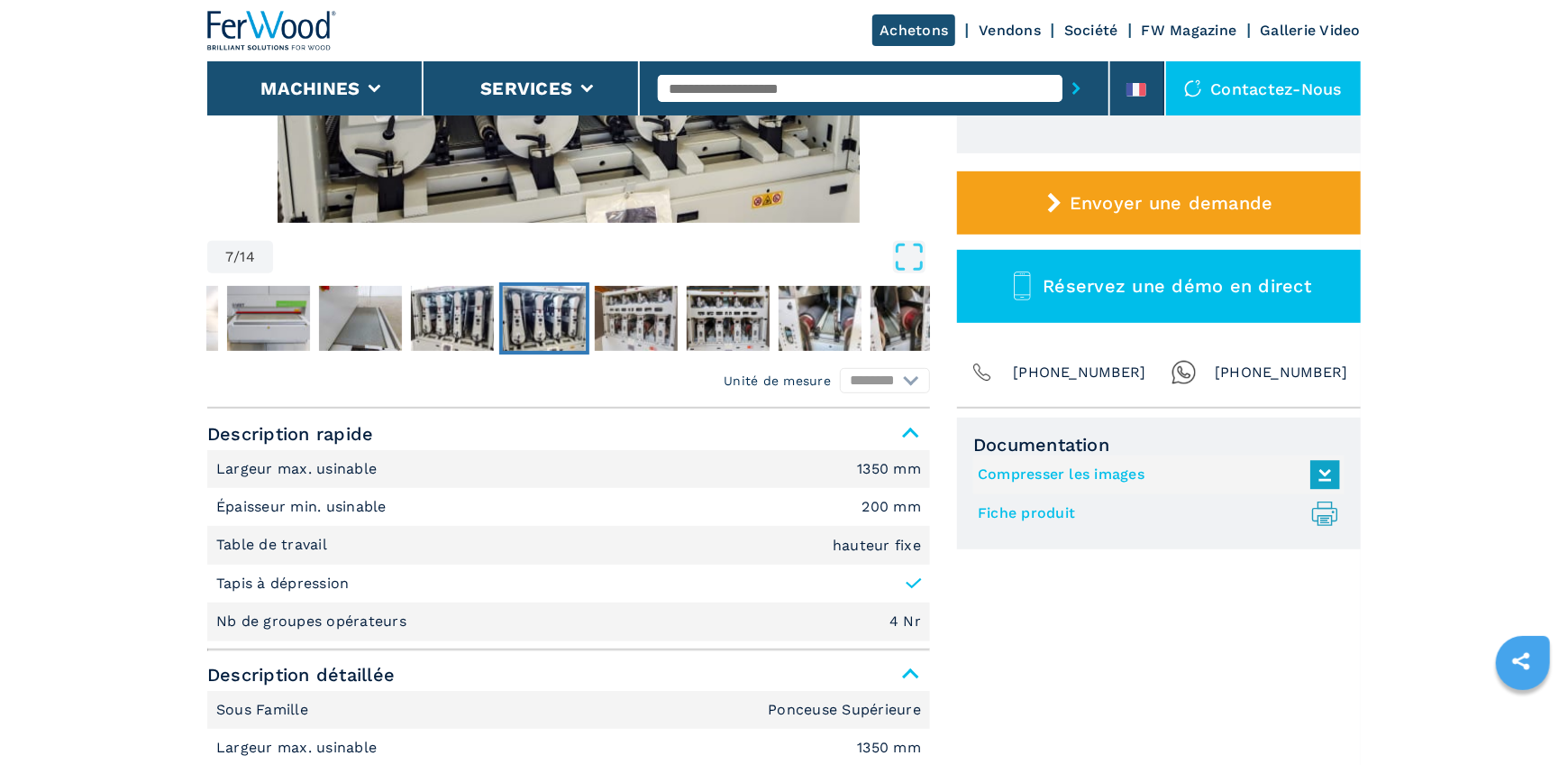
click at [1051, 520] on link "Fiche produit .prefix__st0{stroke-linecap:round;stroke-linejoin:round}.prefix__…" at bounding box center [1154, 513] width 353 height 30
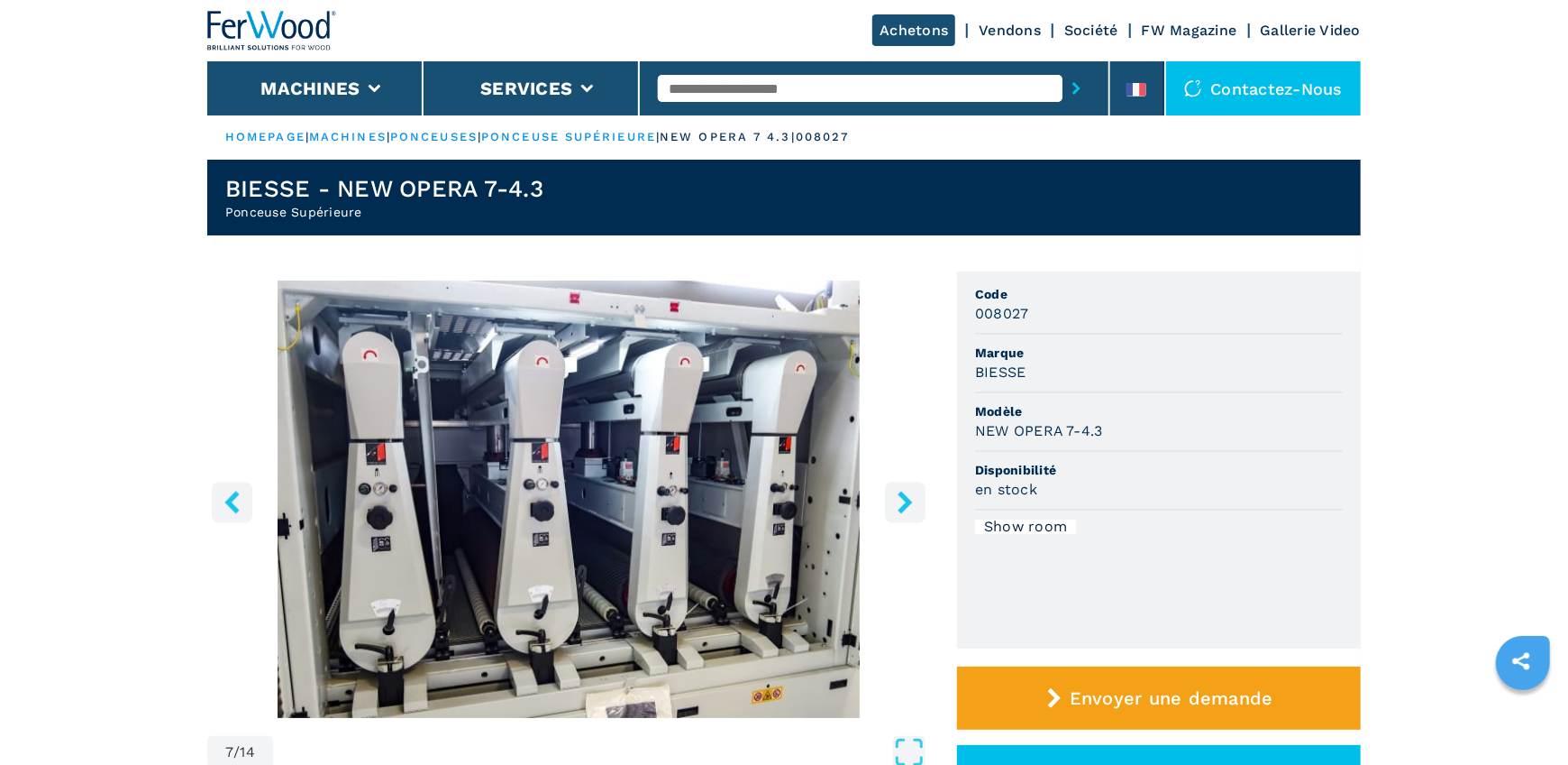
scroll to position [0, 0]
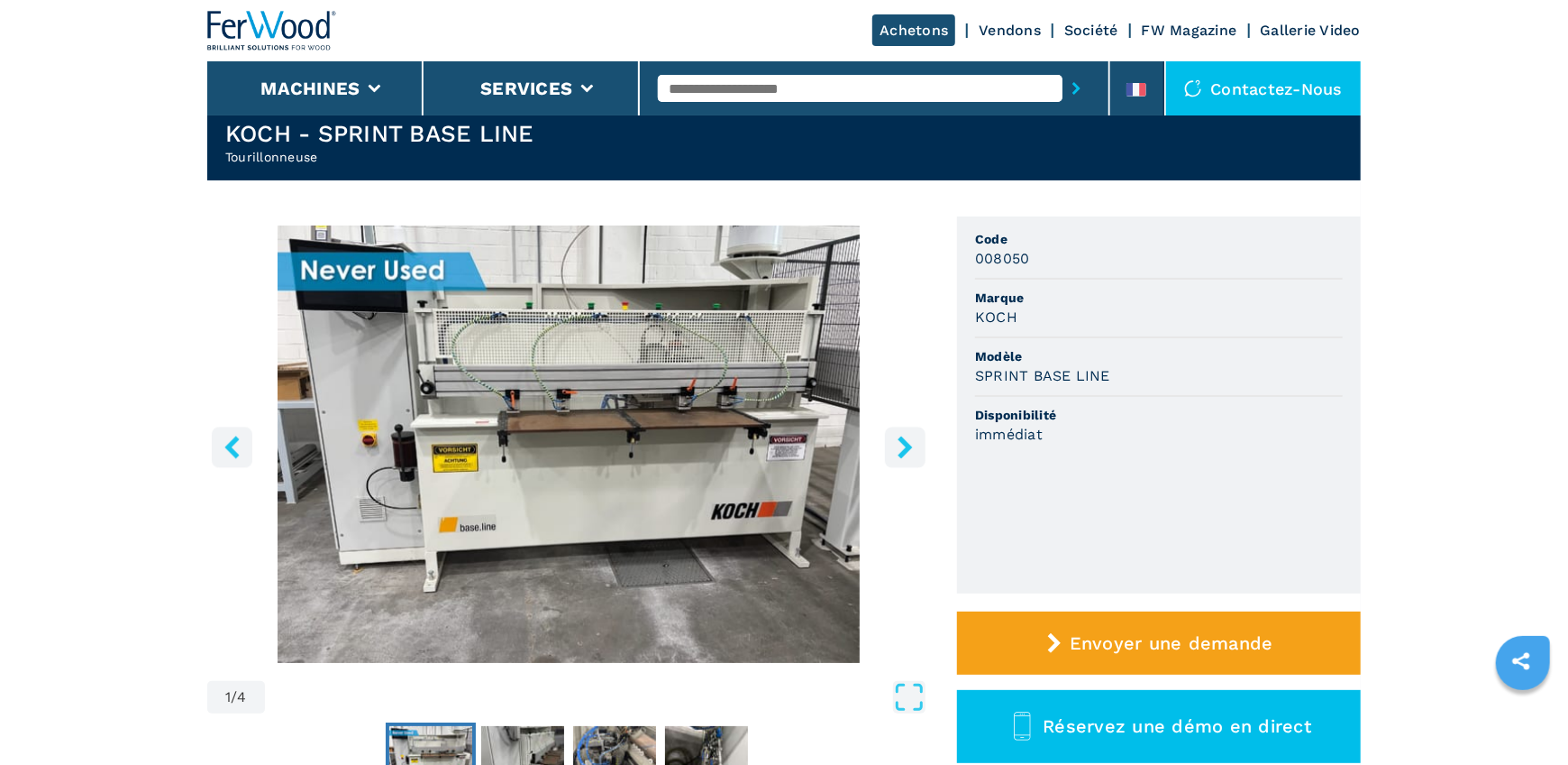
scroll to position [82, 0]
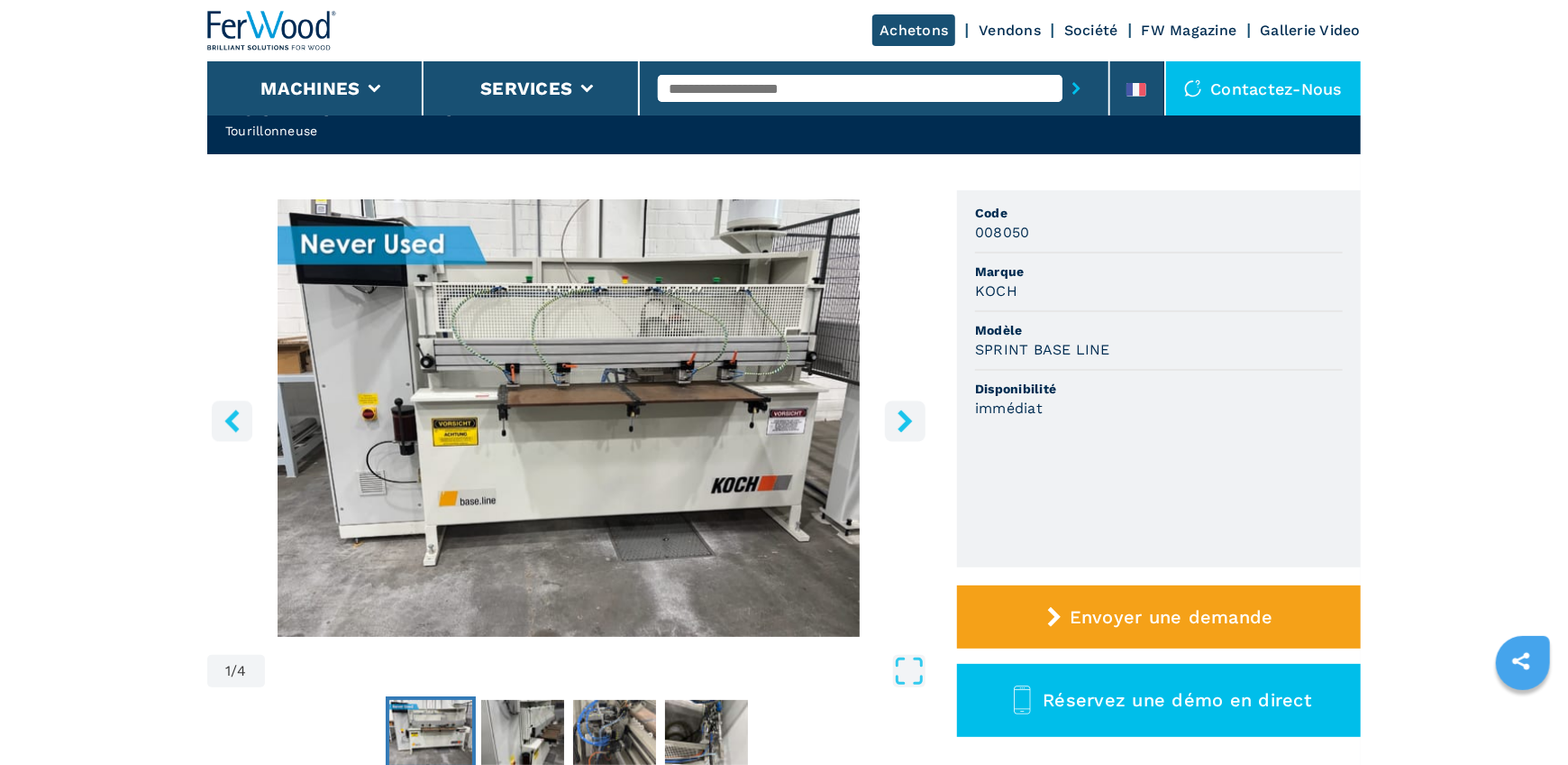
click at [913, 422] on icon "right-button" at bounding box center [906, 421] width 22 height 22
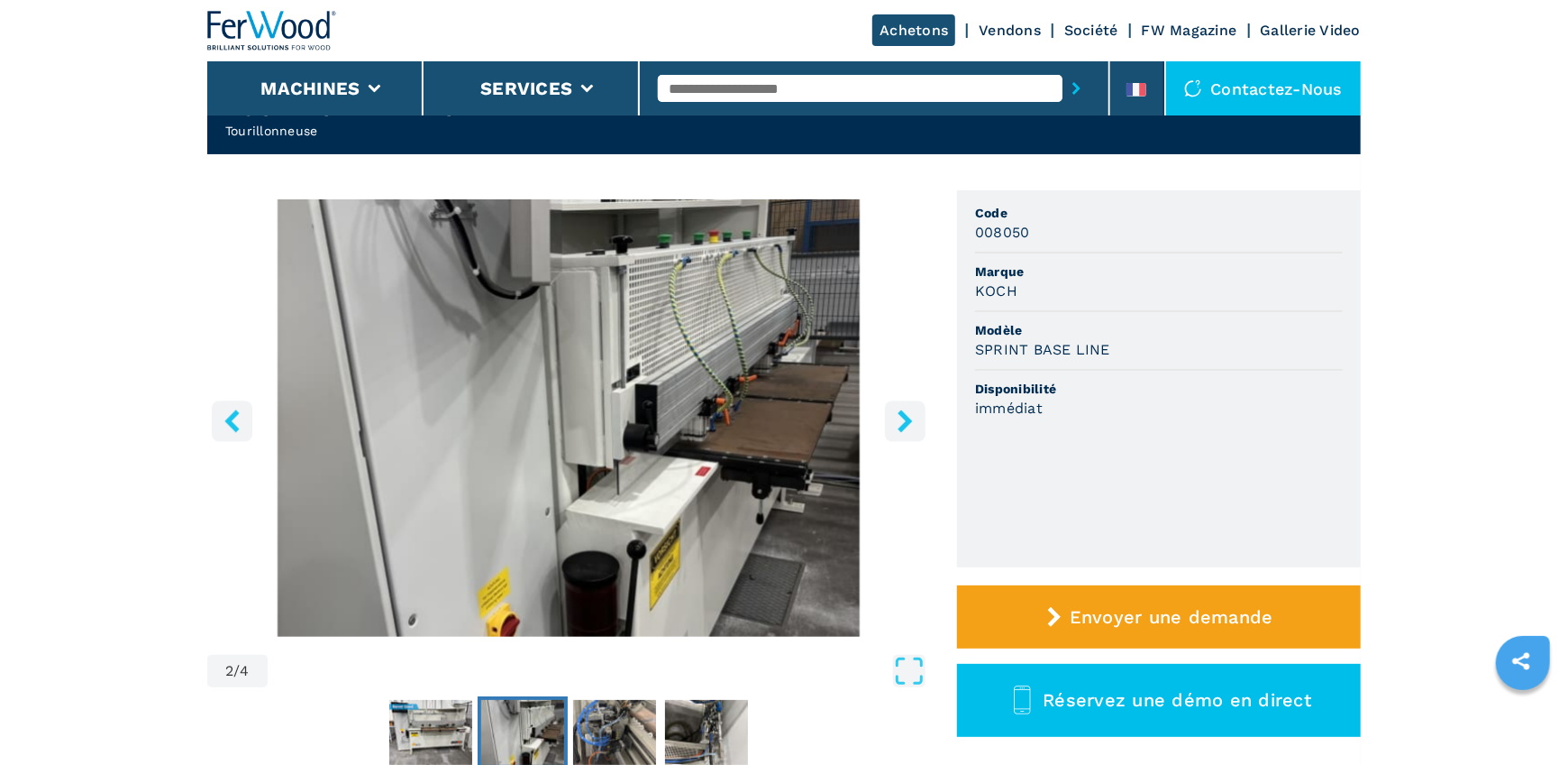
click at [913, 422] on icon "right-button" at bounding box center [906, 421] width 22 height 22
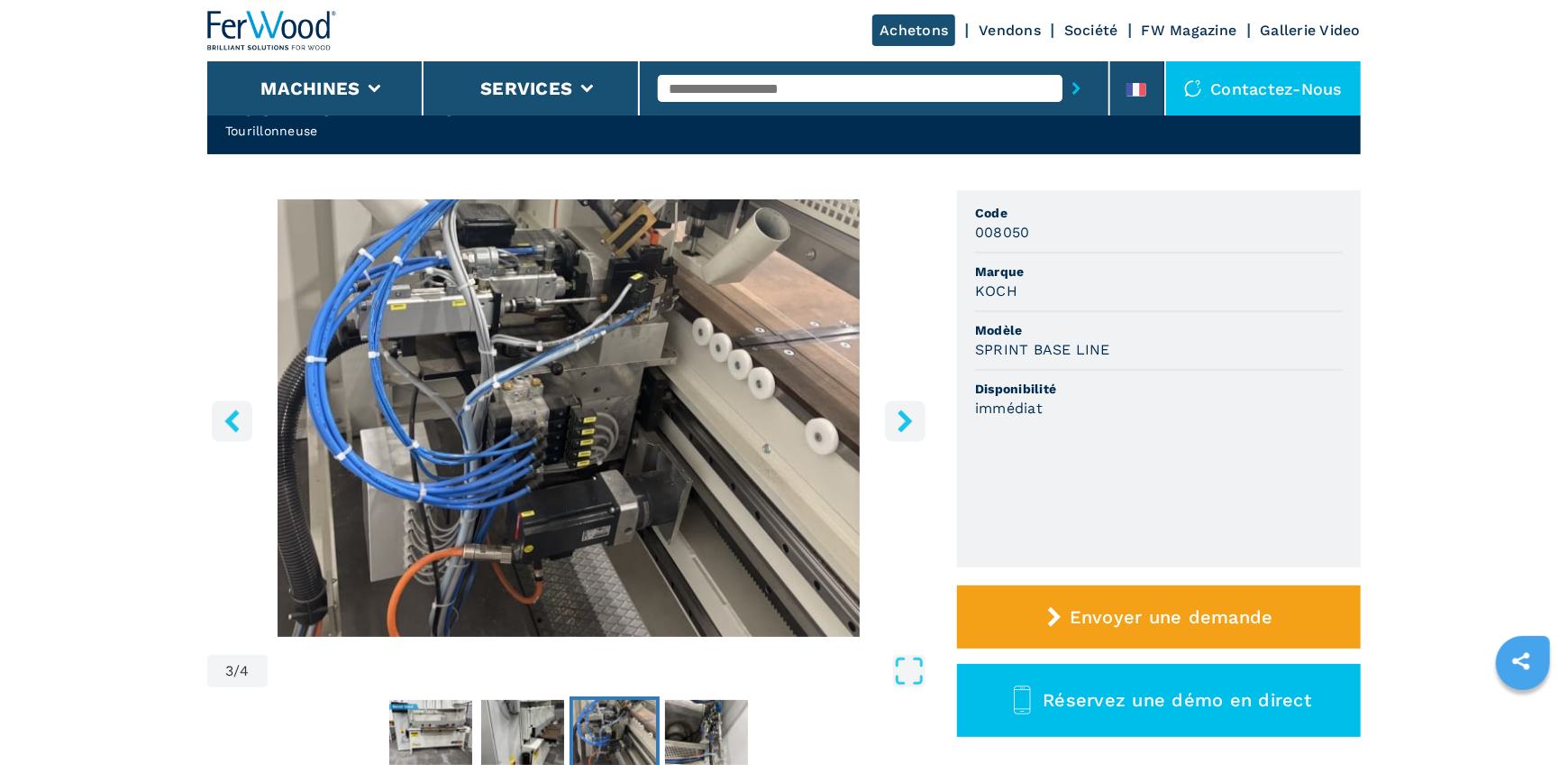
click at [913, 422] on icon "right-button" at bounding box center [906, 421] width 22 height 22
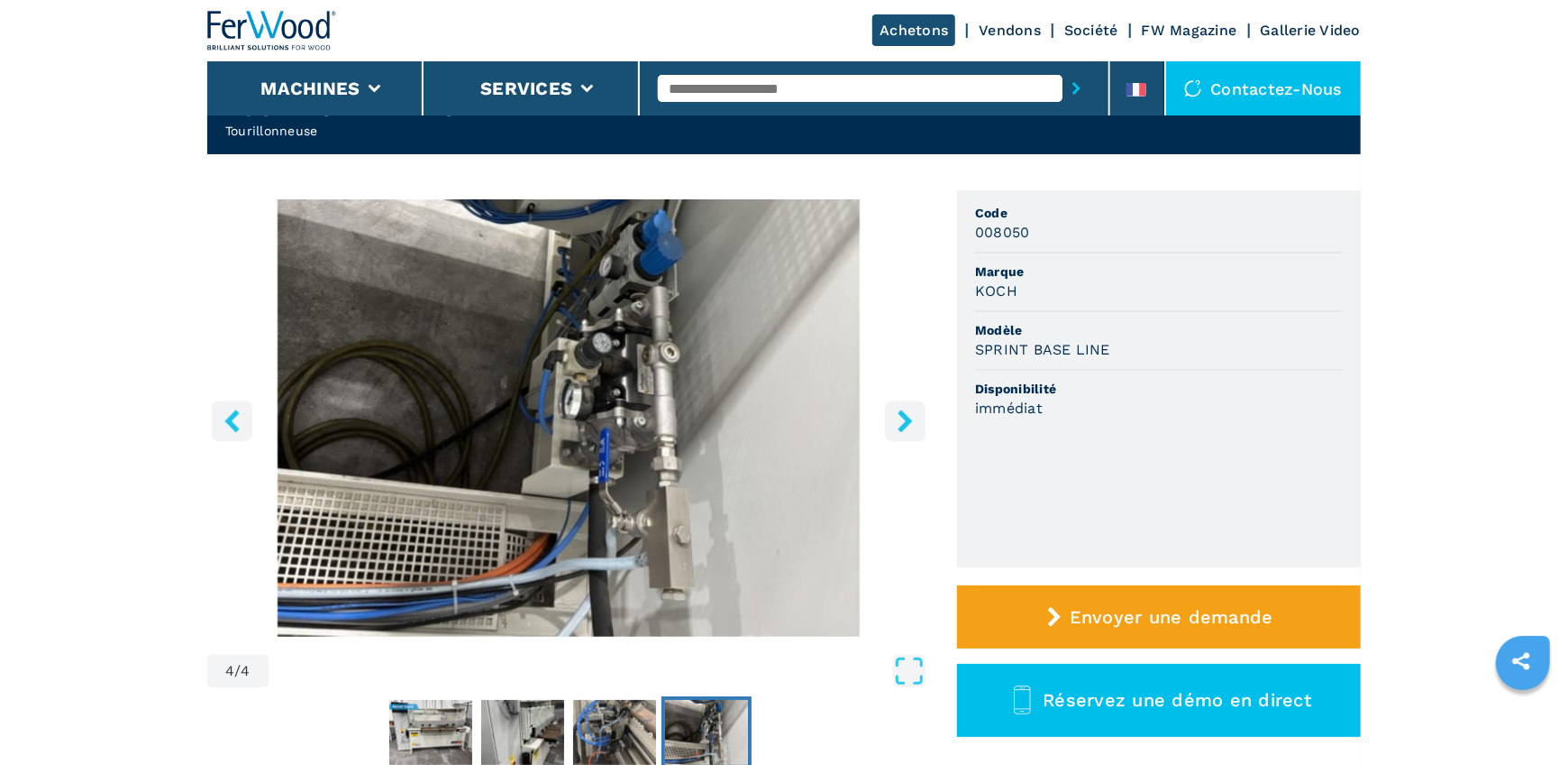
click at [913, 422] on icon "right-button" at bounding box center [906, 421] width 22 height 22
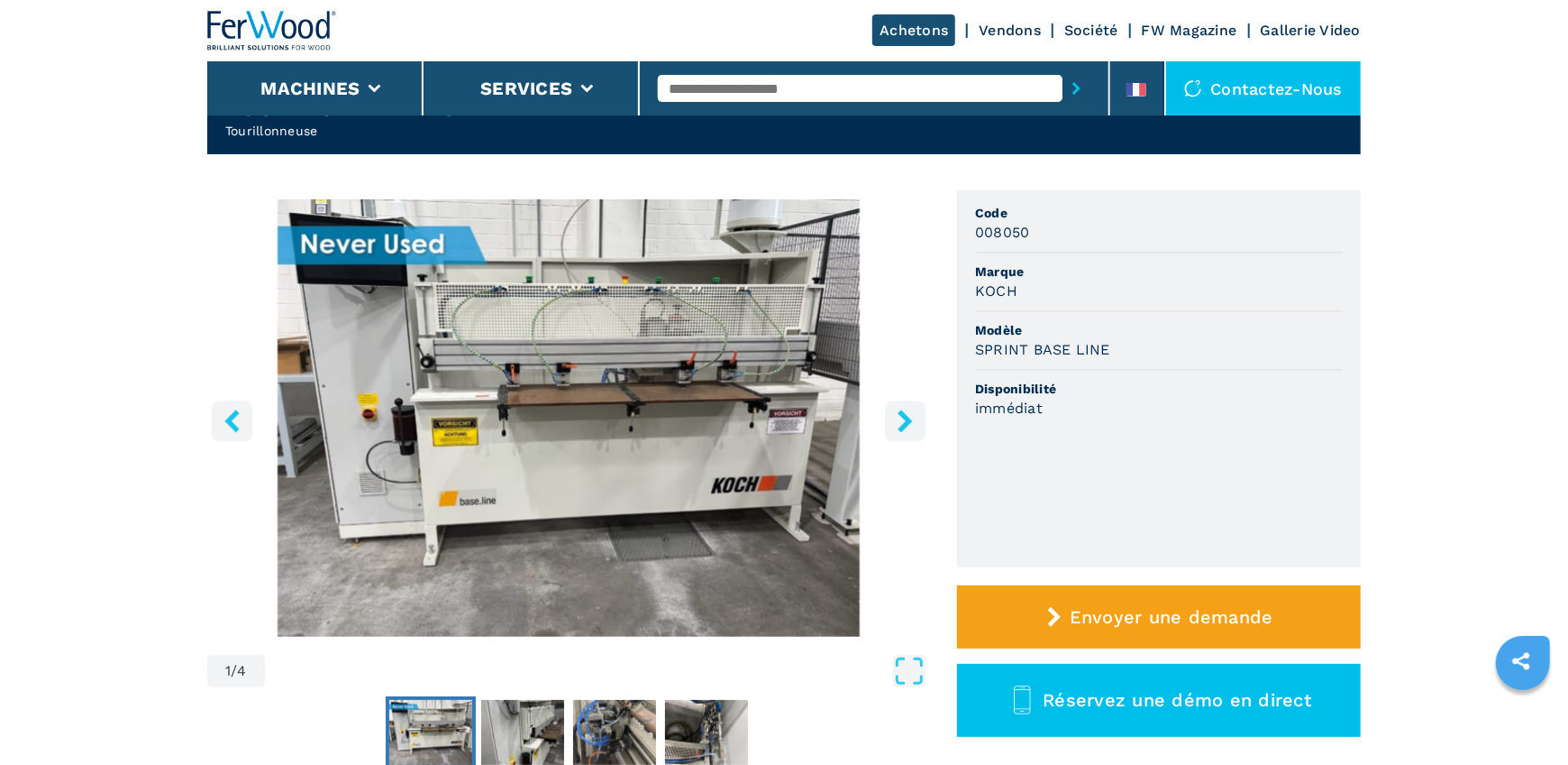
click at [913, 422] on icon "right-button" at bounding box center [906, 421] width 22 height 22
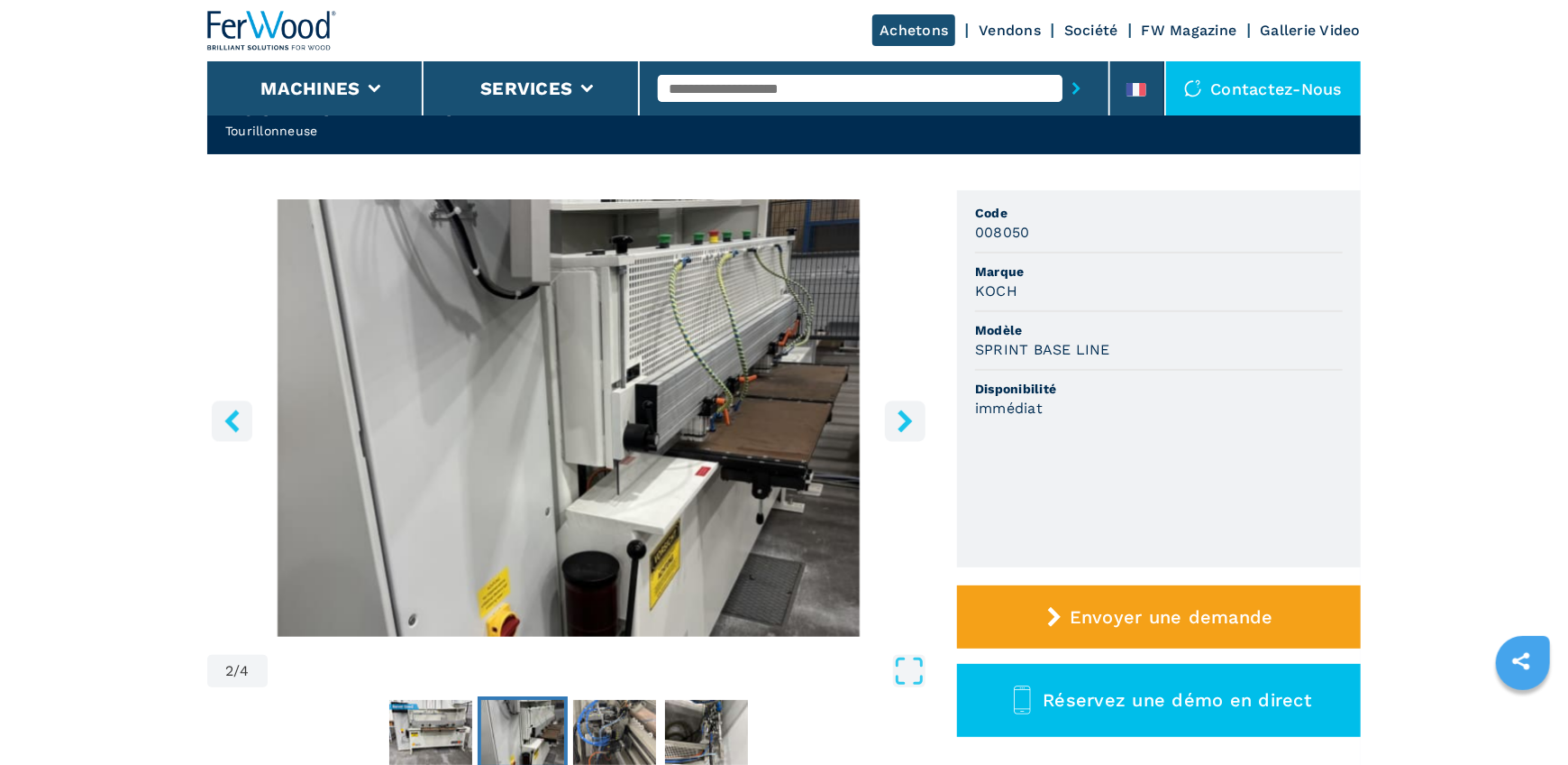
click at [913, 422] on icon "right-button" at bounding box center [906, 421] width 22 height 22
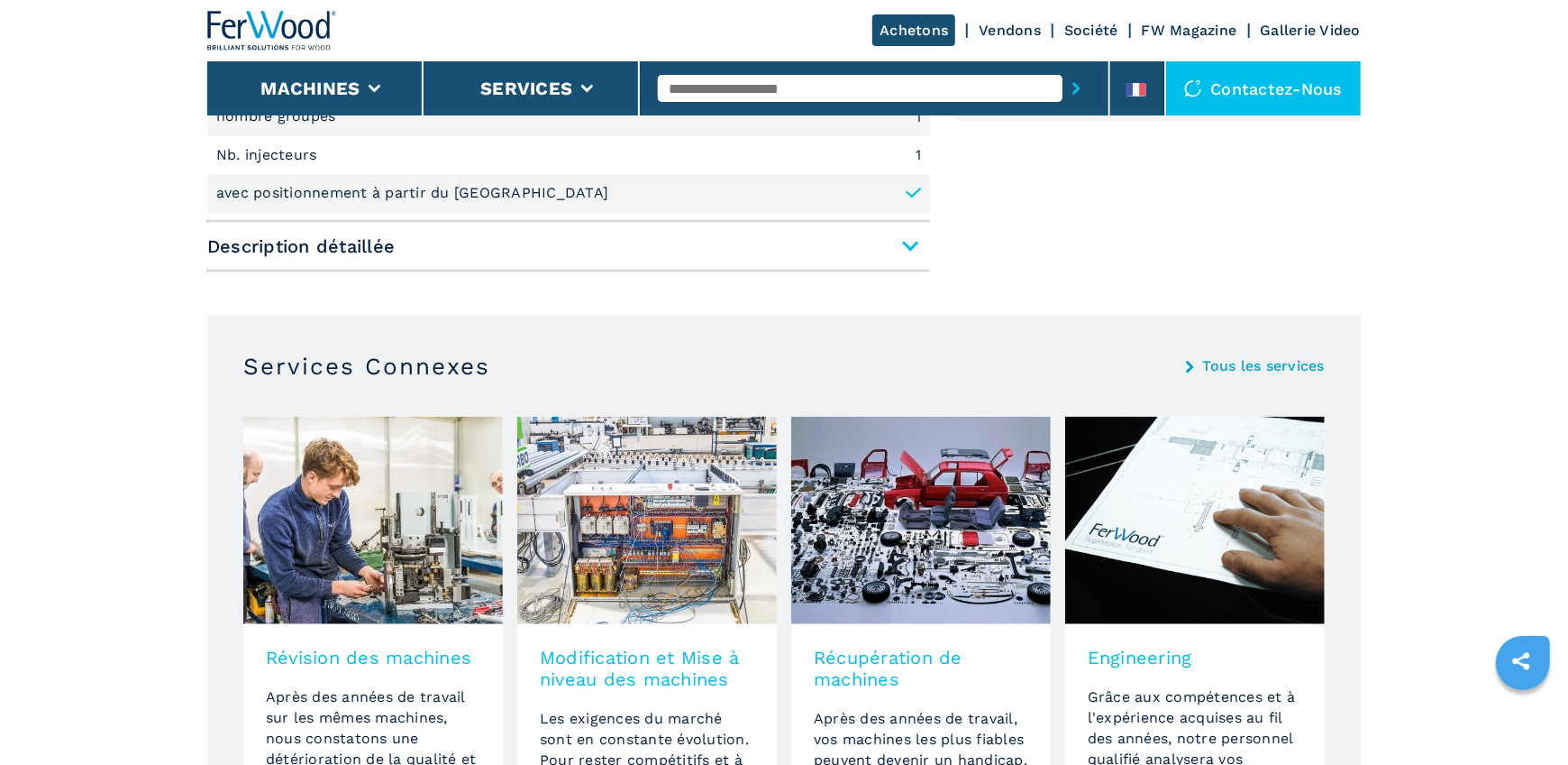
scroll to position [992, 0]
